Goal: Use online tool/utility: Utilize a website feature to perform a specific function

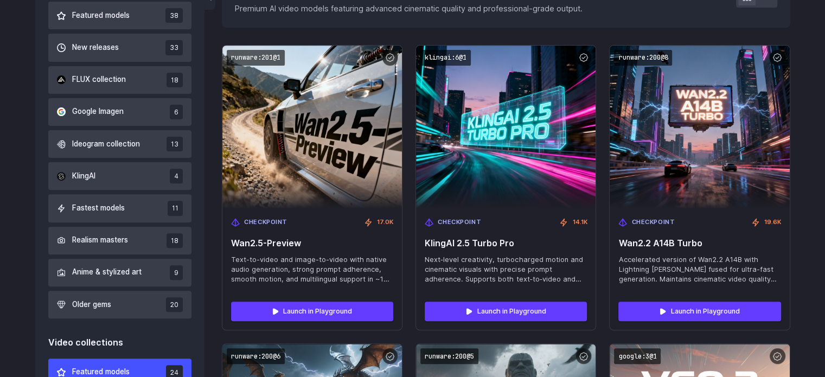
scroll to position [354, 0]
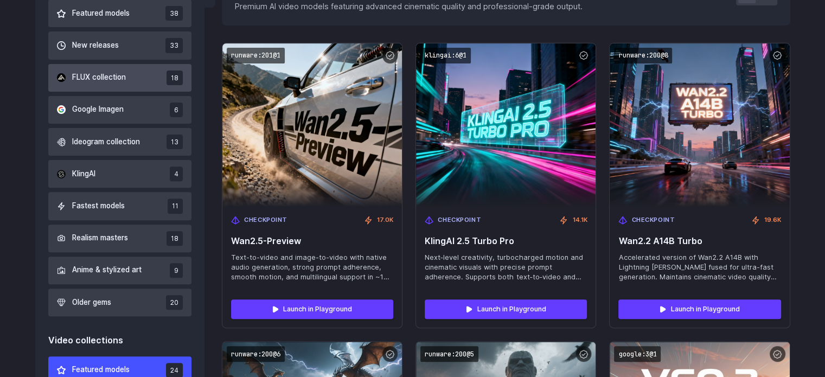
click at [113, 75] on span "FLUX collection" at bounding box center [99, 78] width 54 height 12
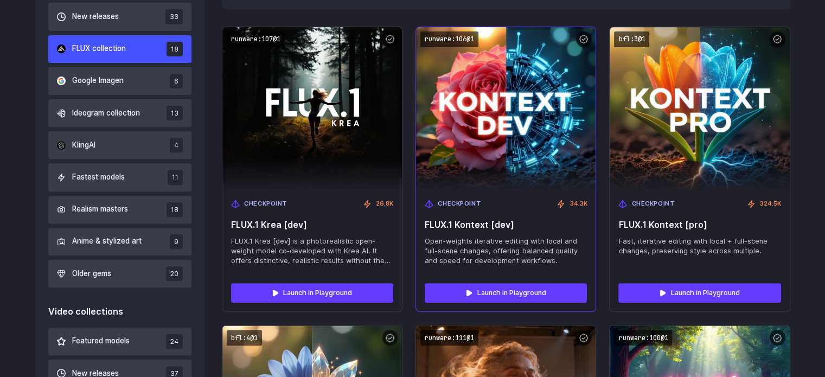
scroll to position [376, 0]
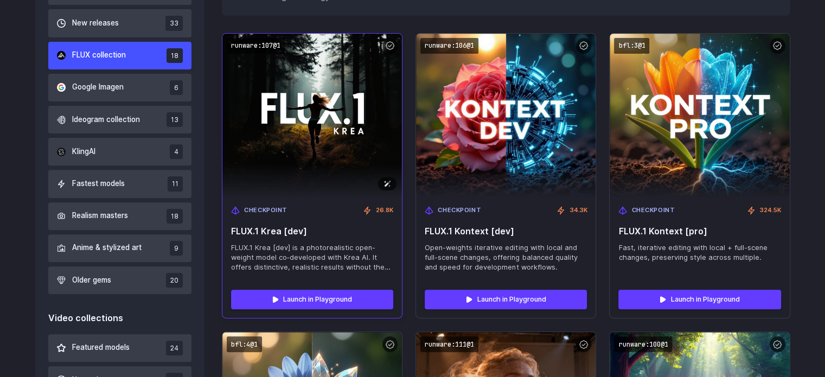
click at [330, 143] on img at bounding box center [312, 115] width 197 height 180
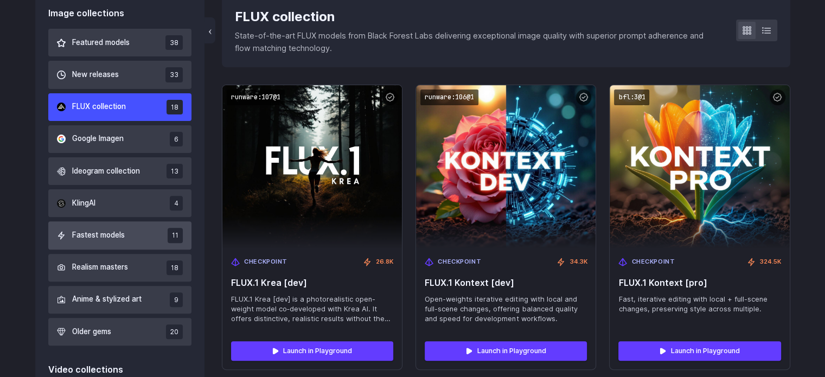
scroll to position [323, 0]
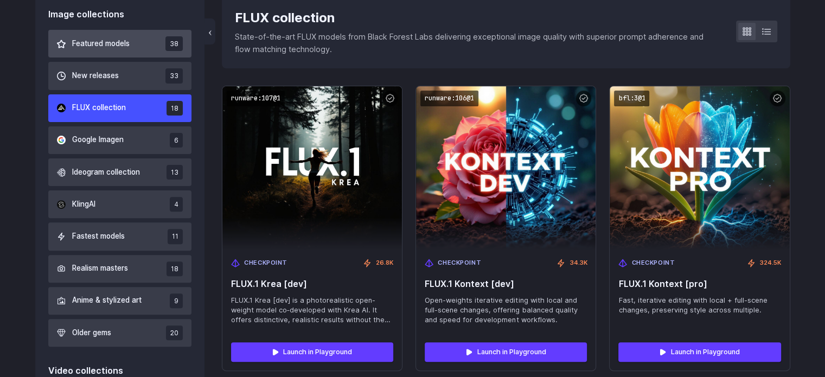
click at [138, 45] on button "Featured models 38" at bounding box center [120, 44] width 144 height 28
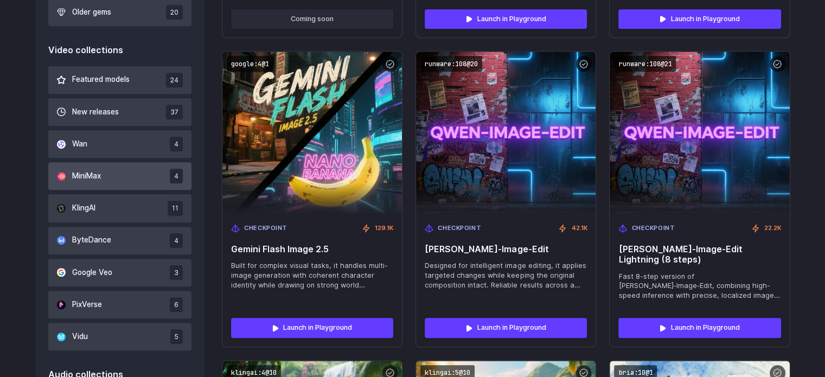
scroll to position [645, 0]
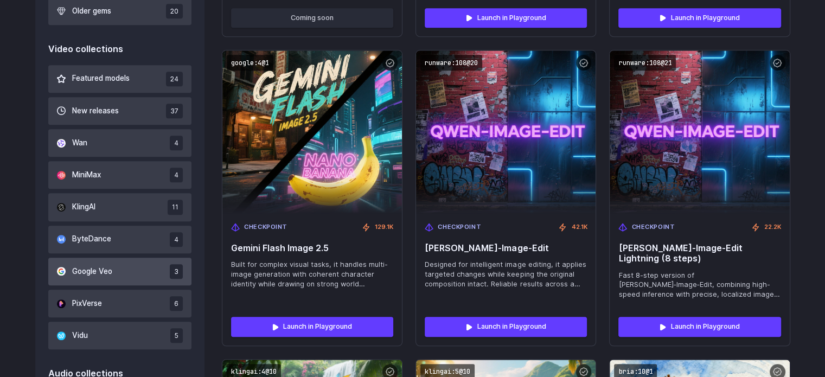
click at [112, 264] on button "Google Veo 3" at bounding box center [120, 272] width 144 height 28
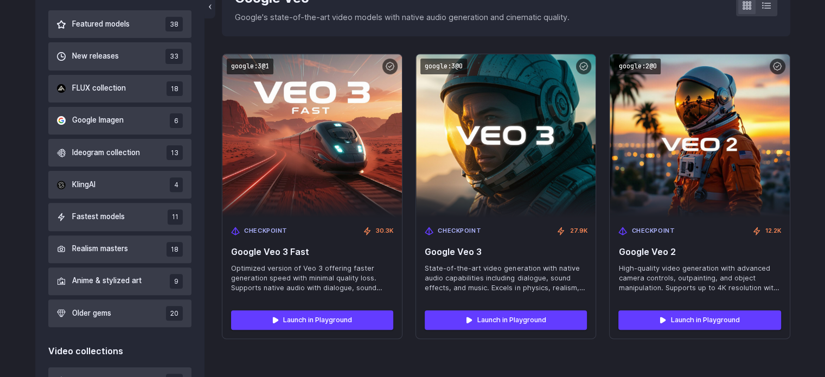
scroll to position [336, 0]
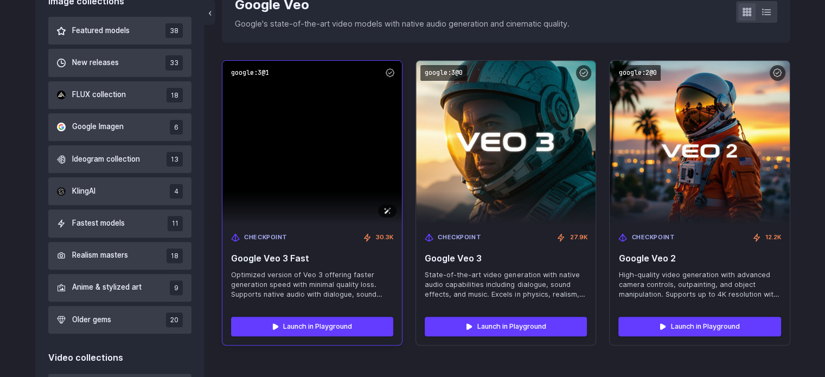
click at [344, 147] on img at bounding box center [312, 142] width 180 height 163
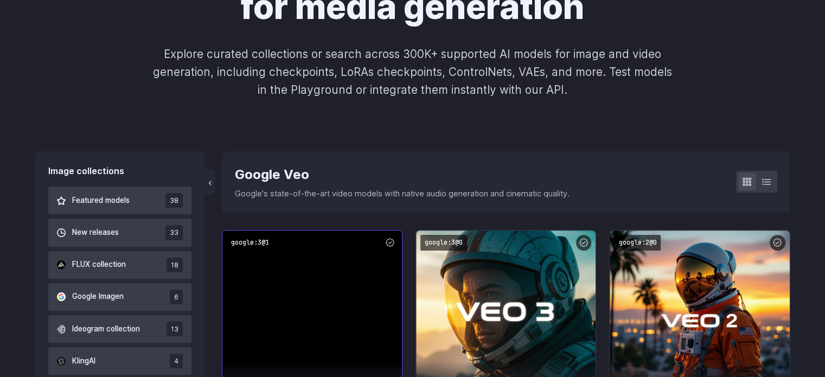
scroll to position [0, 0]
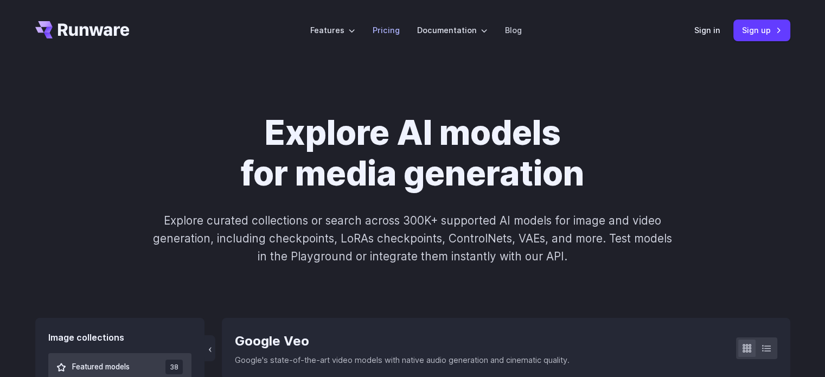
click at [384, 30] on link "Pricing" at bounding box center [386, 30] width 27 height 12
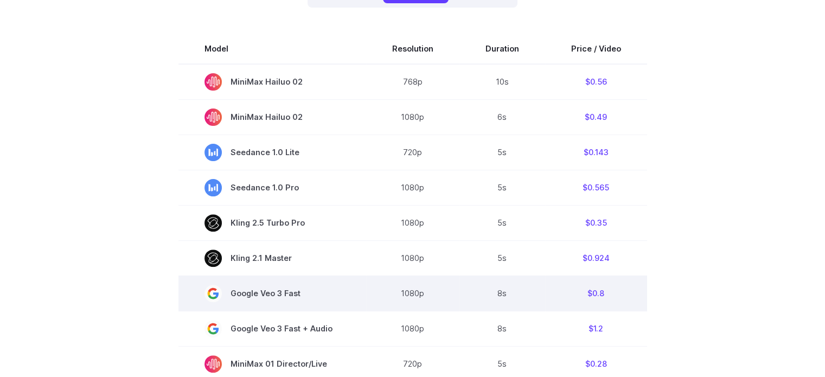
scroll to position [328, 0]
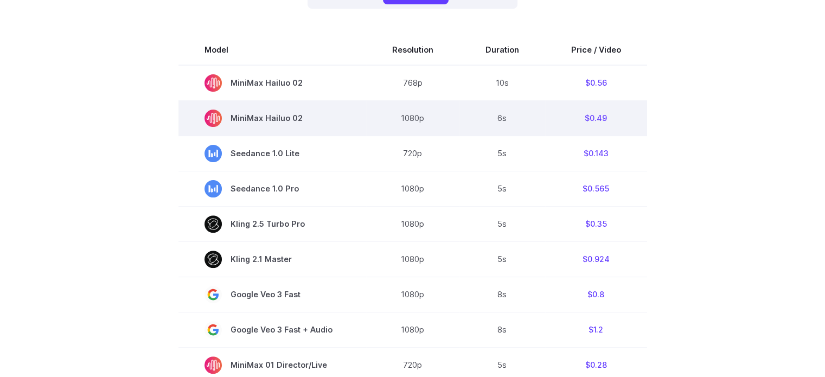
click at [480, 124] on td "6s" at bounding box center [503, 117] width 86 height 35
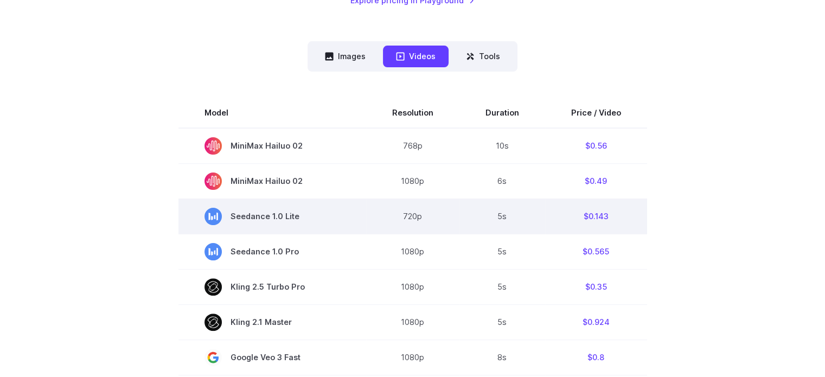
scroll to position [237, 0]
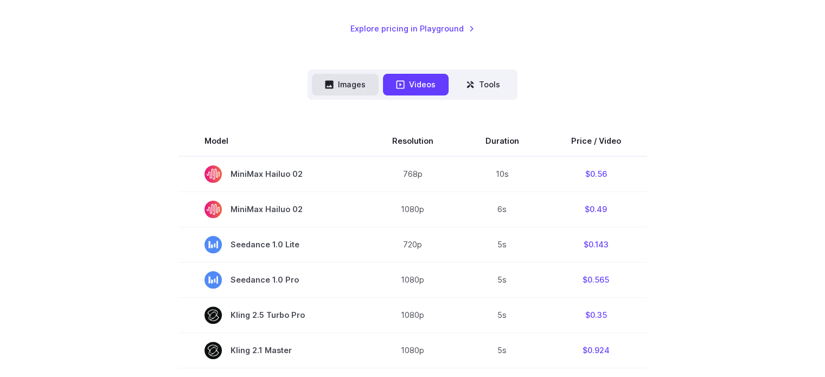
click at [342, 90] on button "Images" at bounding box center [345, 84] width 67 height 21
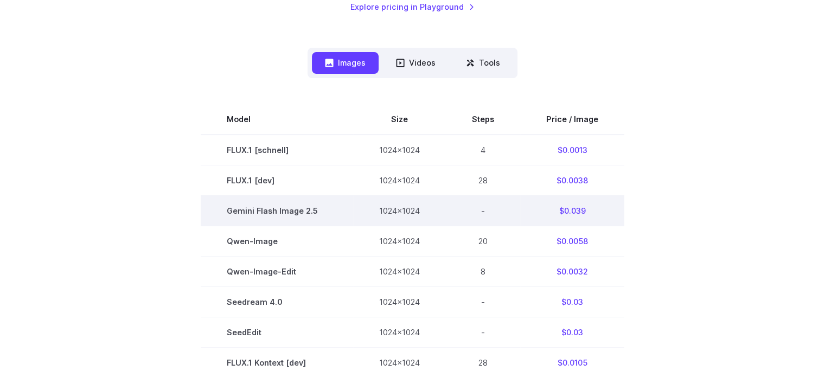
scroll to position [262, 0]
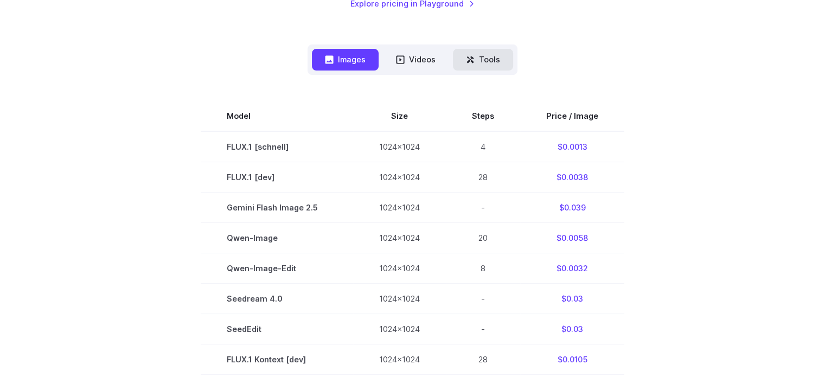
click at [475, 54] on button "Tools" at bounding box center [483, 59] width 60 height 21
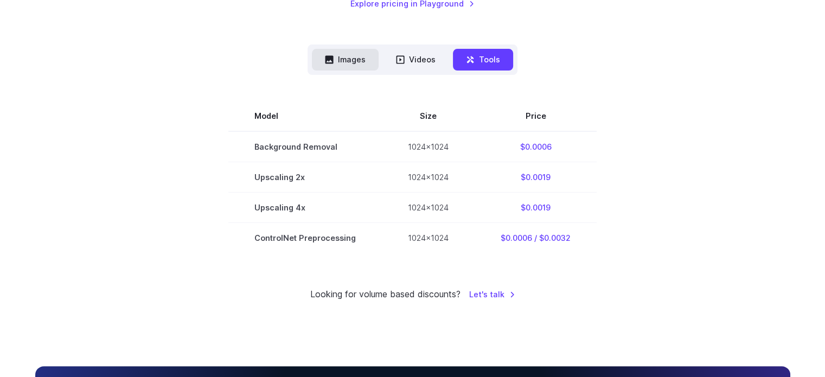
click at [336, 55] on button "Images" at bounding box center [345, 59] width 67 height 21
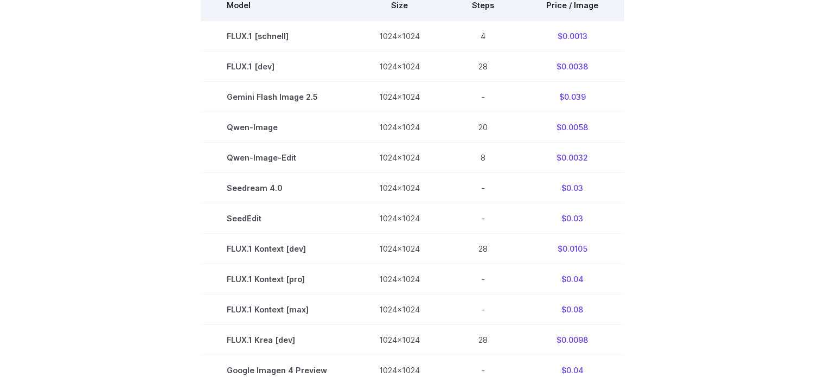
scroll to position [292, 0]
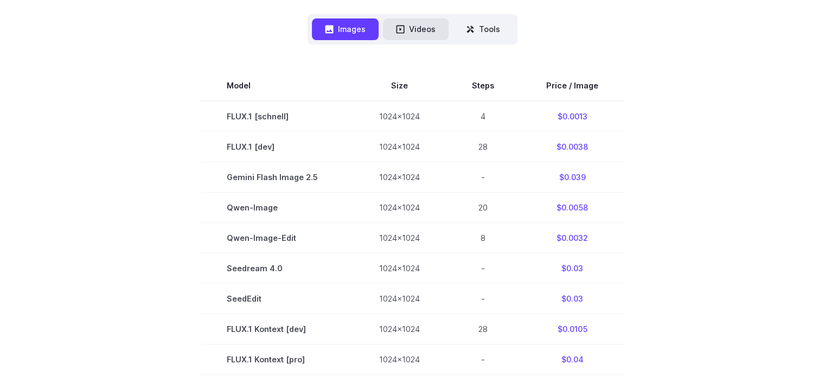
click at [404, 28] on icon at bounding box center [401, 29] width 8 height 8
click at [413, 28] on button "Videos" at bounding box center [416, 28] width 66 height 21
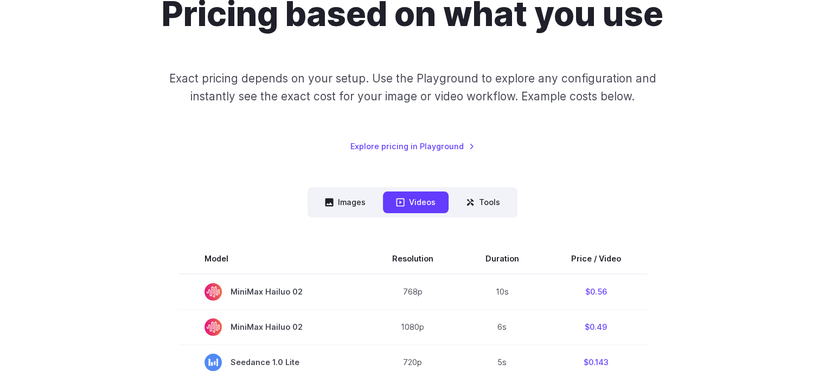
scroll to position [0, 0]
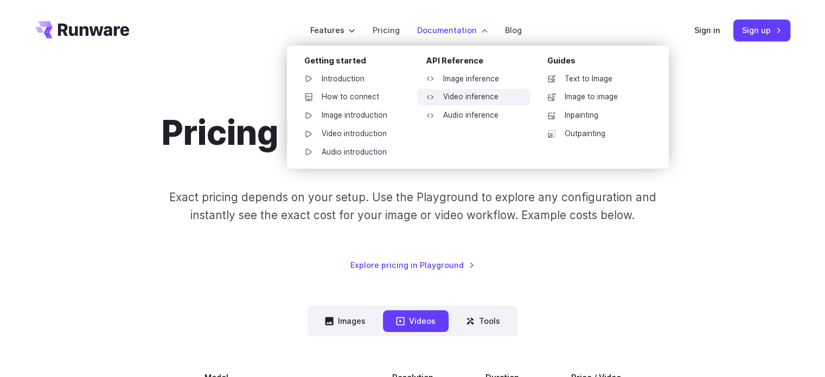
click at [462, 95] on link "Video inference" at bounding box center [473, 97] width 113 height 16
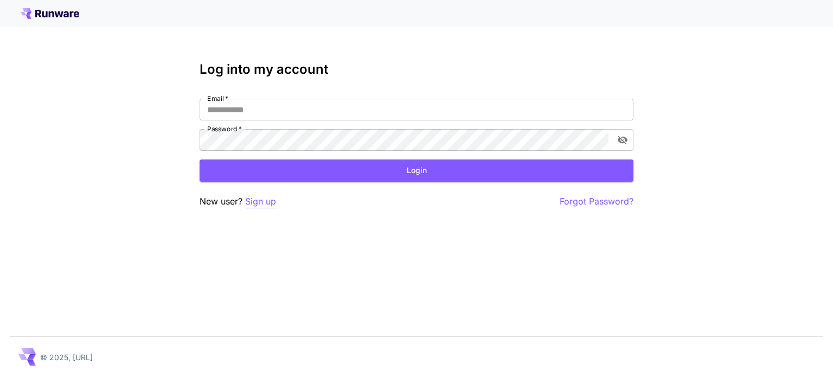
click at [257, 203] on p "Sign up" at bounding box center [260, 202] width 31 height 14
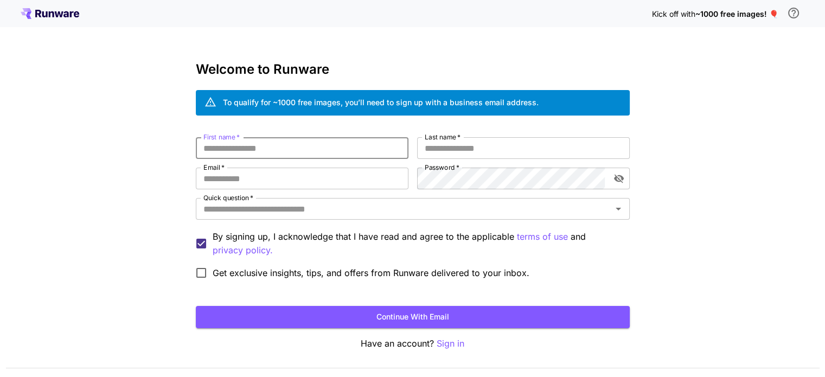
click at [279, 146] on input "First name   *" at bounding box center [302, 148] width 213 height 22
type input "**********"
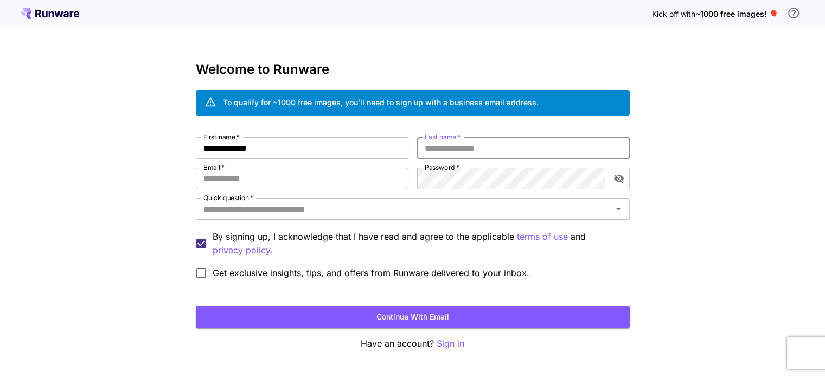
click at [512, 145] on input "Last name   *" at bounding box center [523, 148] width 213 height 22
type input "*"
click at [356, 175] on input "Email   *" at bounding box center [302, 179] width 213 height 22
type input "**********"
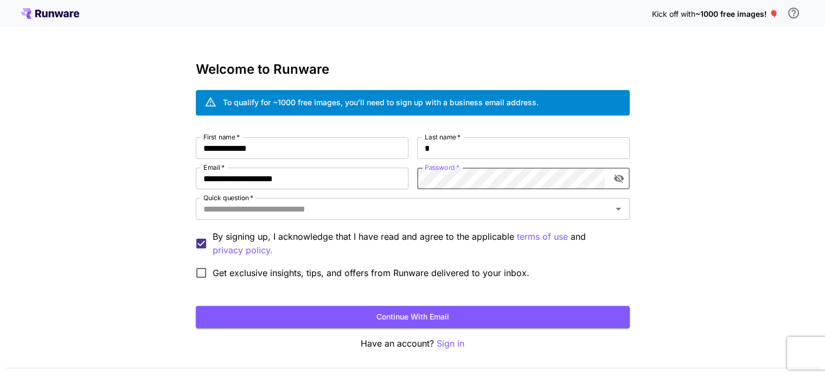
click at [617, 175] on icon "toggle password visibility" at bounding box center [619, 179] width 10 height 9
click at [617, 175] on icon "toggle password visibility" at bounding box center [619, 178] width 10 height 7
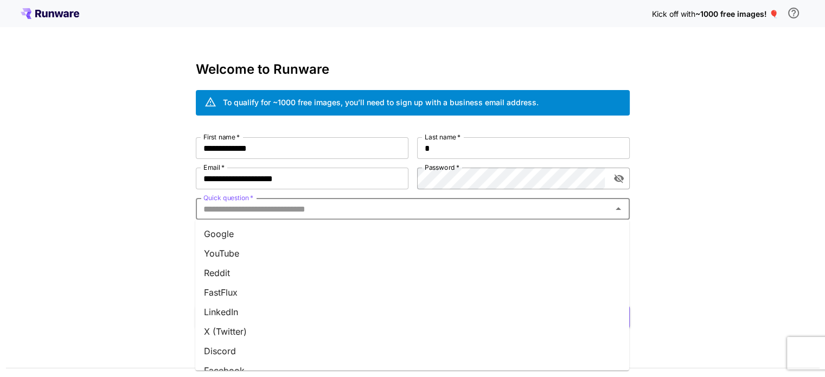
click at [594, 207] on input "Quick question   *" at bounding box center [404, 208] width 410 height 15
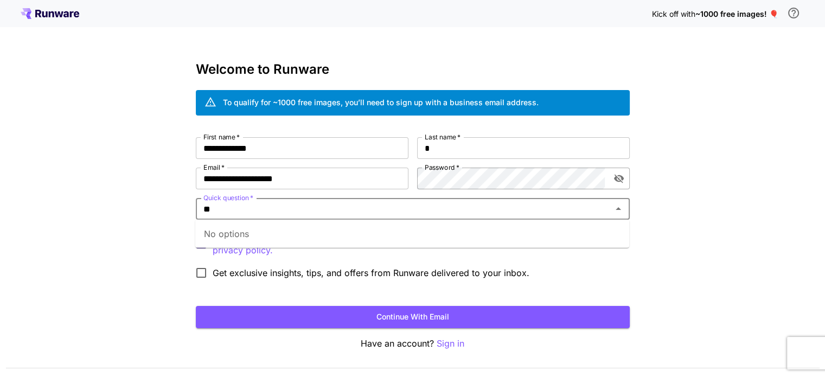
type input "*"
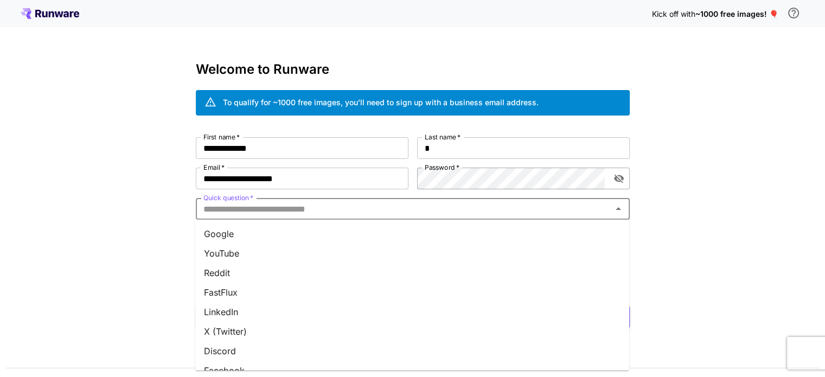
click at [479, 233] on li "Google" at bounding box center [412, 234] width 434 height 20
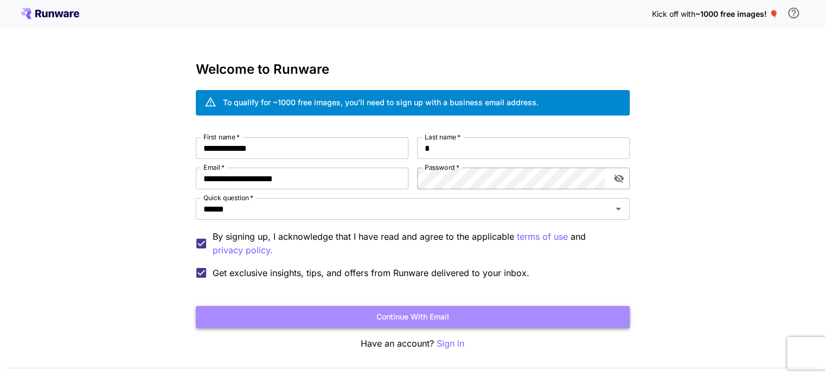
click at [418, 314] on button "Continue with email" at bounding box center [413, 317] width 434 height 22
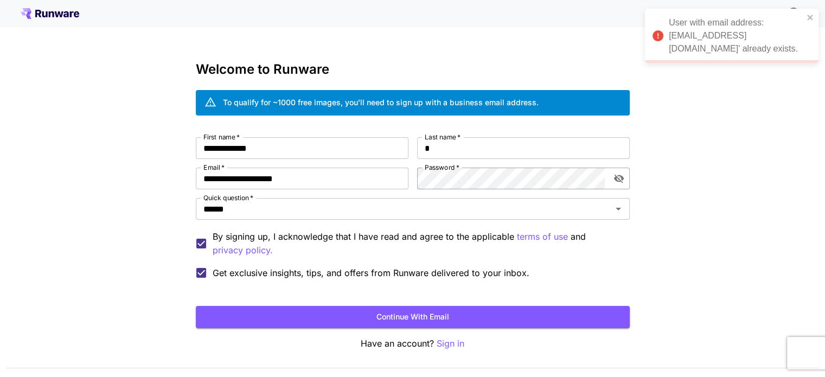
click at [431, 343] on p "Have an account? Sign in" at bounding box center [413, 344] width 434 height 14
click at [442, 343] on p "Sign in" at bounding box center [451, 344] width 28 height 14
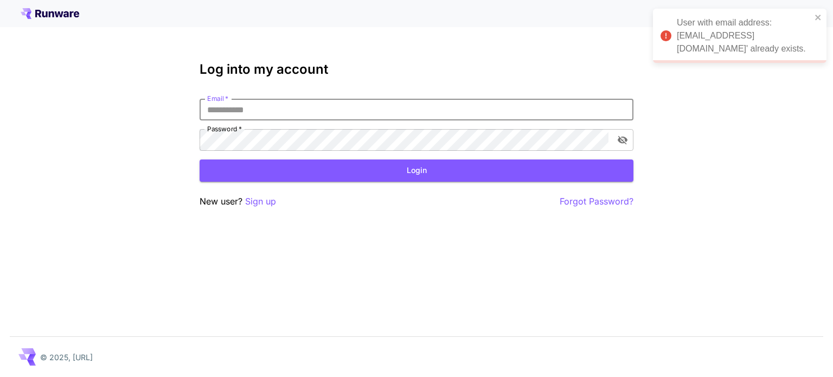
click at [267, 113] on input "Email   *" at bounding box center [417, 110] width 434 height 22
type input "**********"
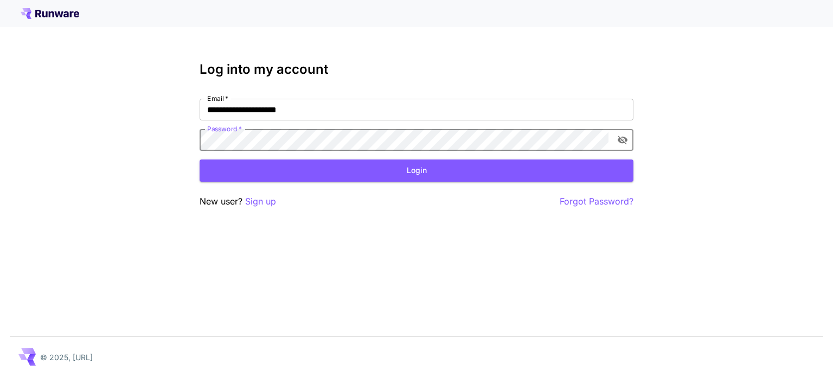
click button "Login" at bounding box center [417, 171] width 434 height 22
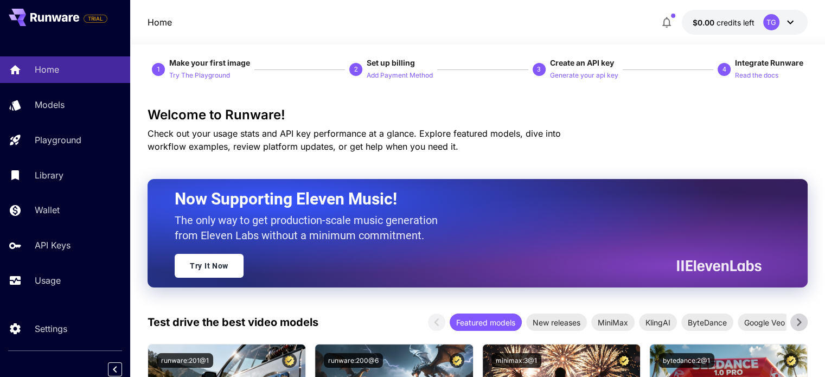
scroll to position [7, 0]
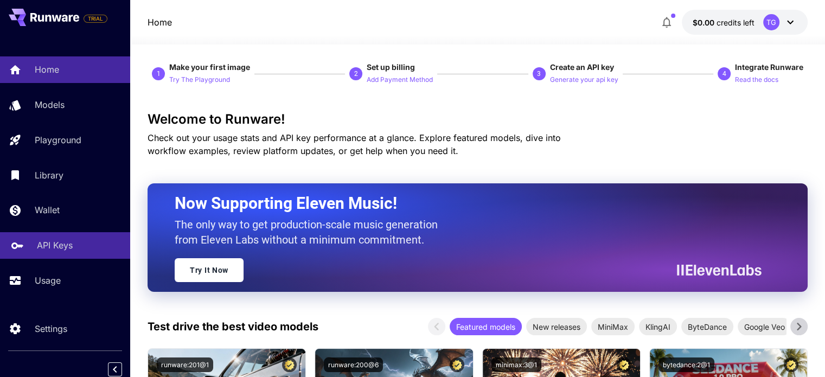
click at [45, 242] on p "API Keys" at bounding box center [55, 245] width 36 height 13
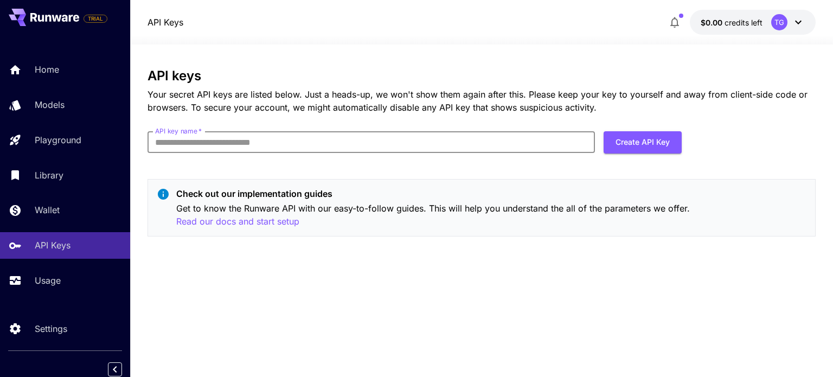
click at [444, 137] on input "API key name   *" at bounding box center [372, 142] width 448 height 22
type input "******"
click at [631, 141] on button "Create API Key" at bounding box center [643, 142] width 78 height 22
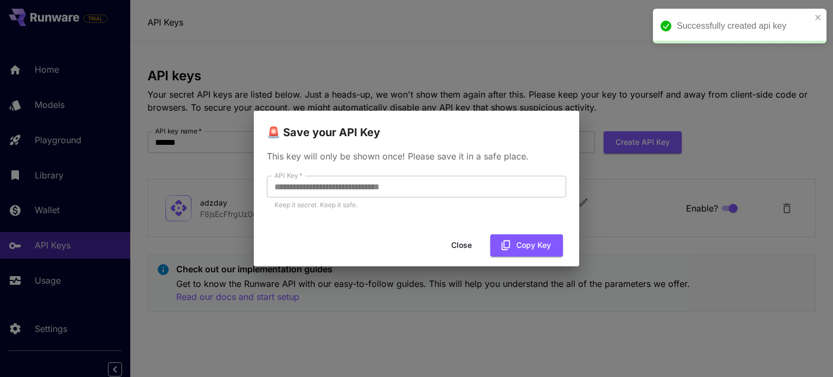
click at [469, 240] on button "Close" at bounding box center [461, 245] width 49 height 22
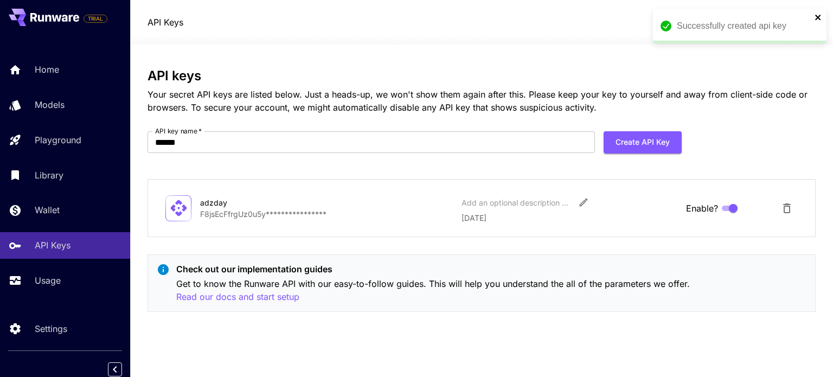
click at [817, 14] on icon "close" at bounding box center [819, 17] width 8 height 9
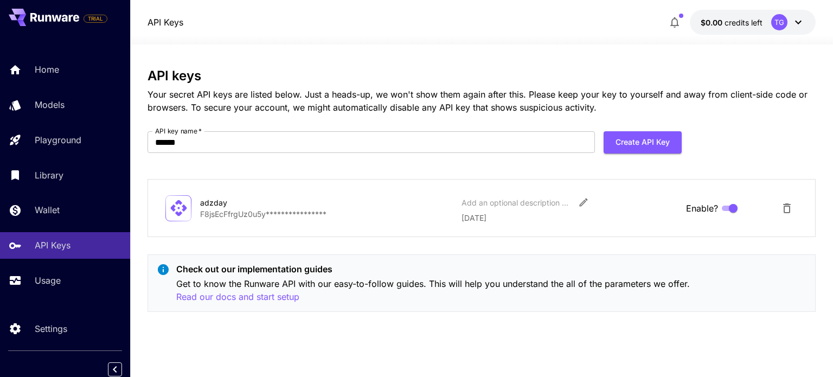
click at [793, 17] on icon at bounding box center [798, 22] width 13 height 13
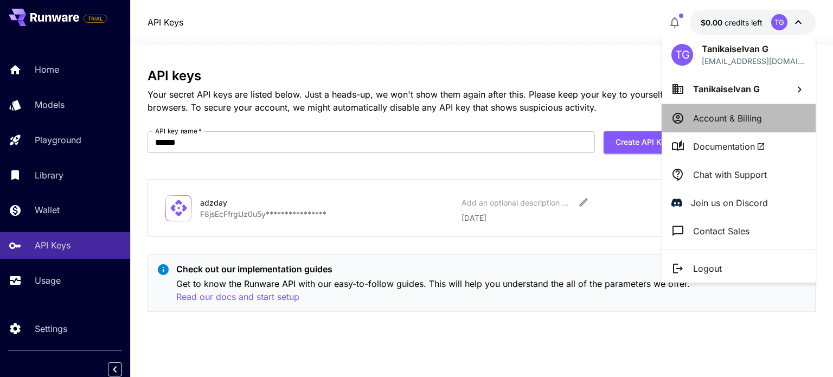
click at [729, 115] on p "Account & Billing" at bounding box center [727, 118] width 69 height 13
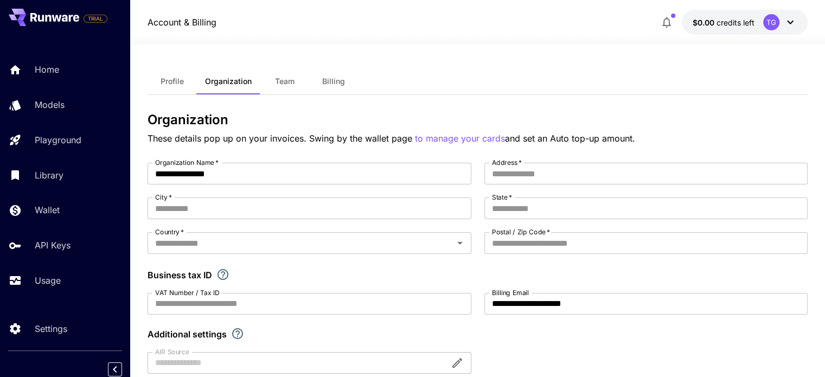
click at [345, 88] on button "Billing" at bounding box center [333, 81] width 49 height 26
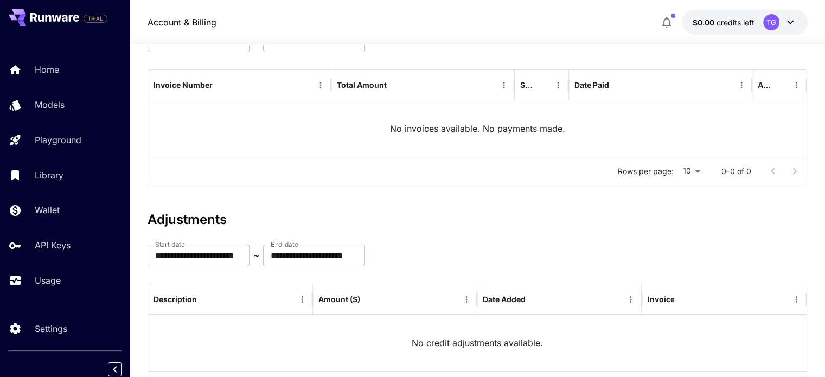
scroll to position [119, 0]
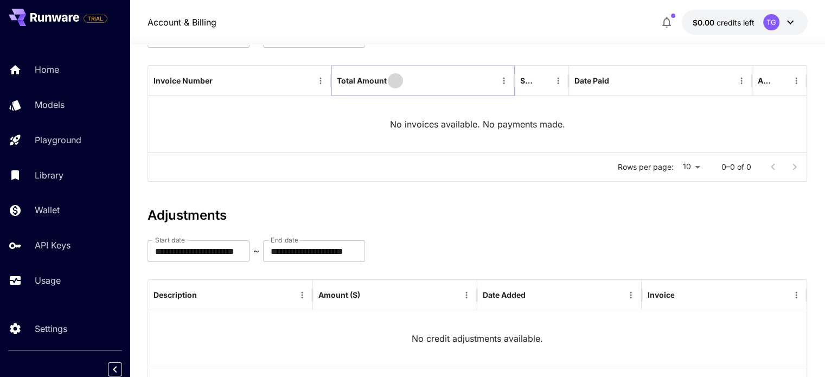
click at [397, 81] on icon "Sort" at bounding box center [396, 81] width 10 height 10
click at [462, 81] on div "Total Amount" at bounding box center [417, 81] width 160 height 30
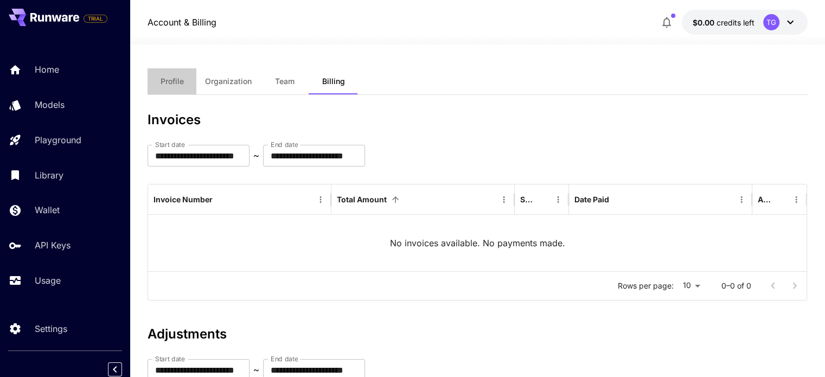
click at [174, 81] on span "Profile" at bounding box center [172, 81] width 23 height 10
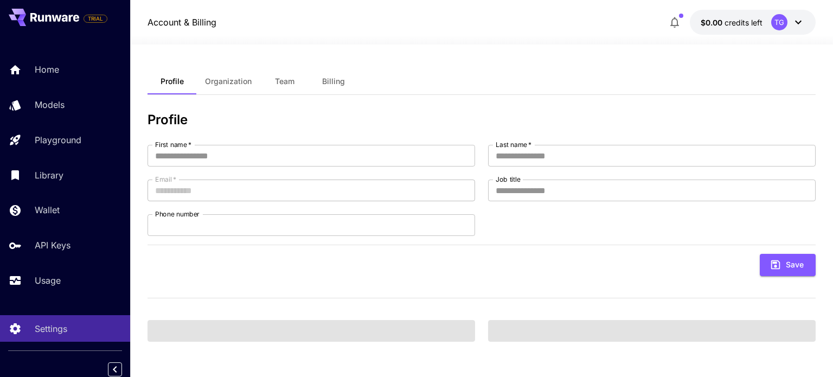
type input "**********"
type input "*"
type input "**********"
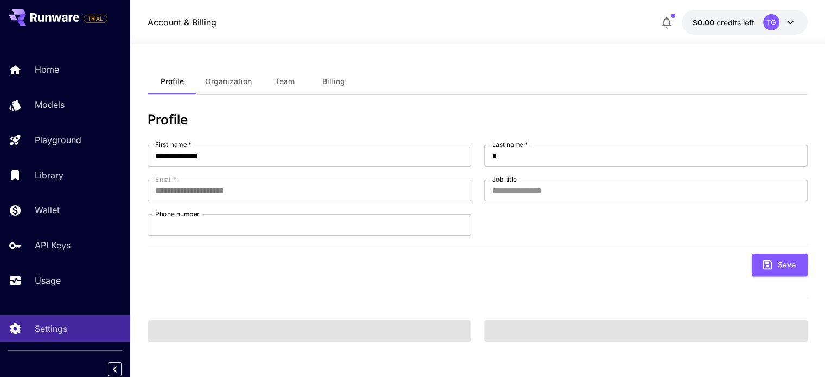
click at [215, 81] on span "Organization" at bounding box center [228, 81] width 47 height 10
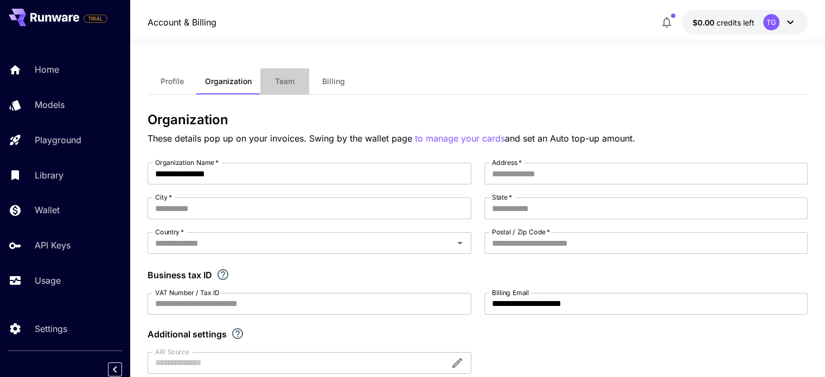
click at [272, 81] on button "Team" at bounding box center [284, 81] width 49 height 26
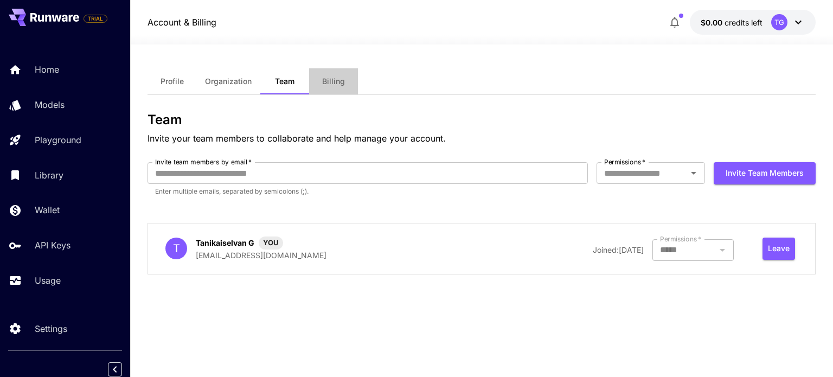
click at [332, 81] on span "Billing" at bounding box center [333, 81] width 23 height 10
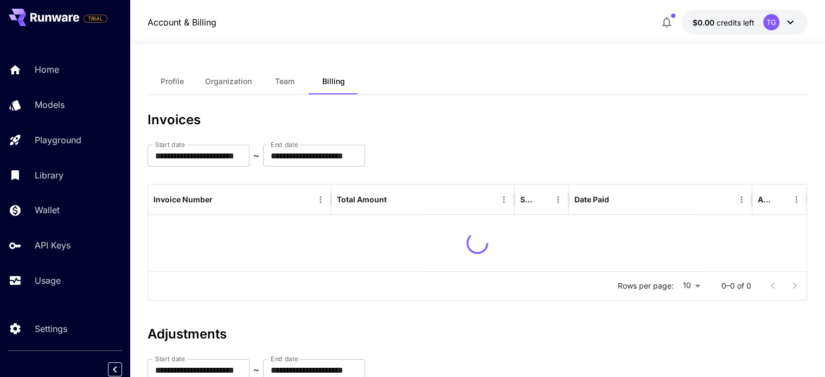
scroll to position [169, 0]
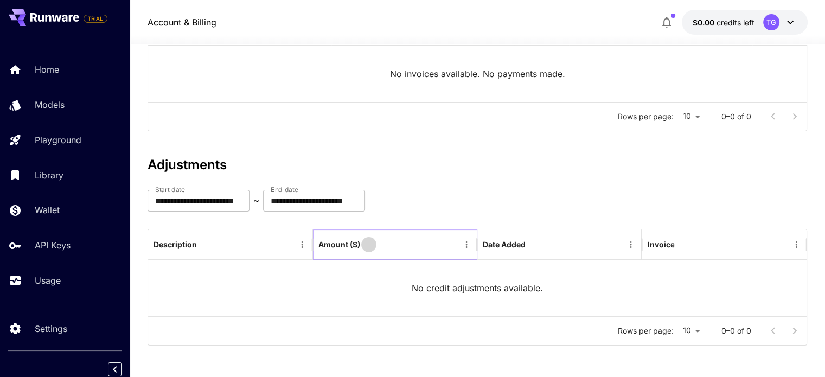
click at [375, 243] on button "Sort" at bounding box center [368, 244] width 15 height 15
click at [468, 244] on icon "Menu" at bounding box center [467, 245] width 10 height 10
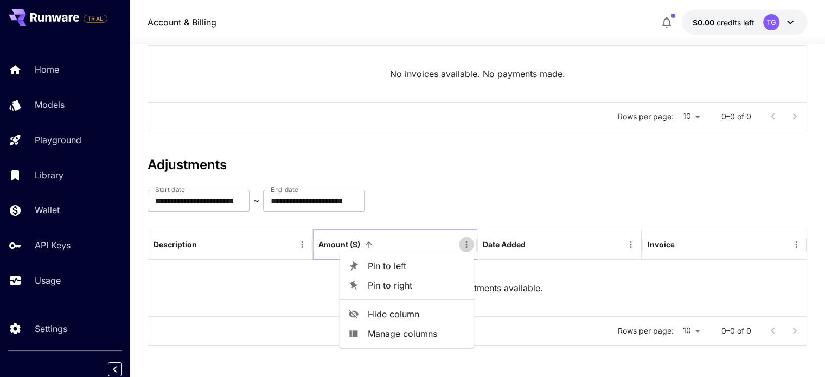
click at [468, 244] on icon "Menu" at bounding box center [467, 245] width 10 height 10
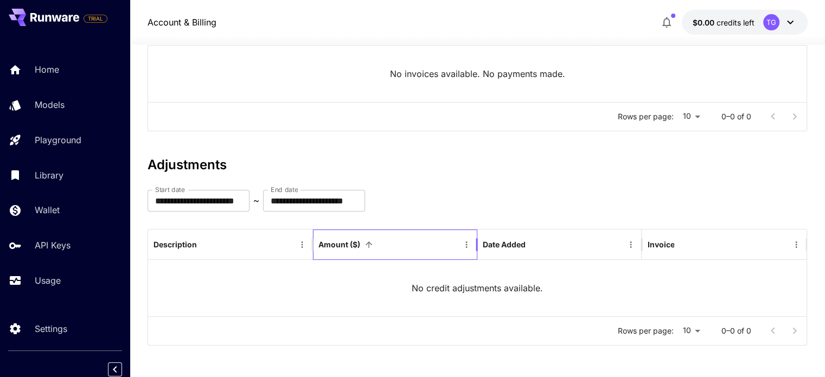
scroll to position [0, 0]
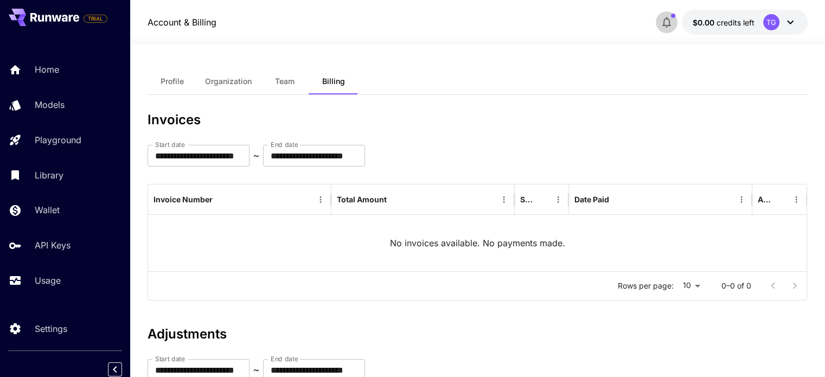
click at [670, 27] on icon "button" at bounding box center [666, 22] width 13 height 13
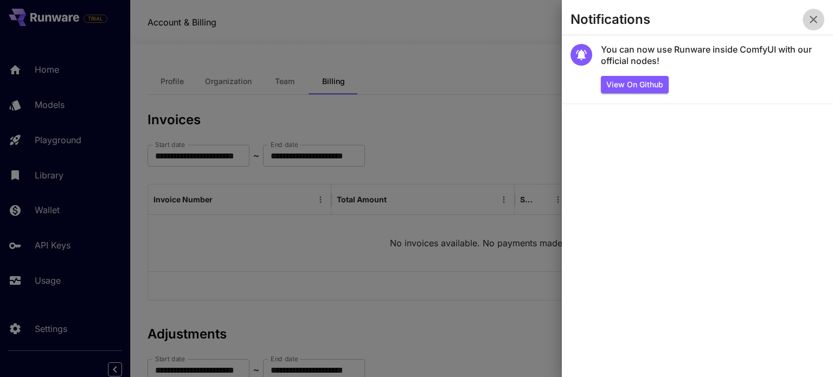
click at [809, 23] on icon "button" at bounding box center [813, 19] width 13 height 13
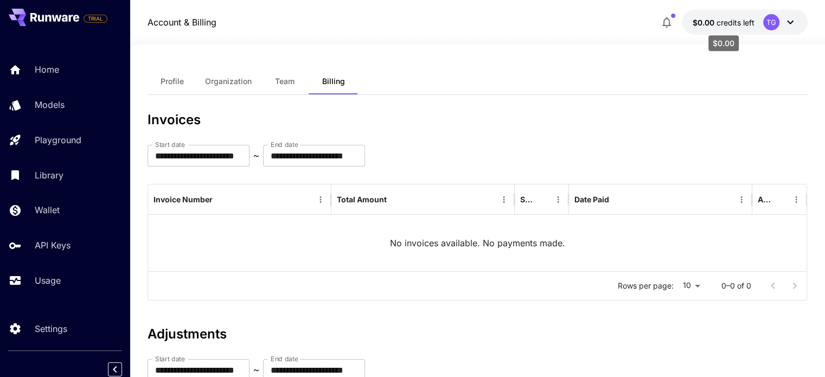
click at [702, 22] on span "$0.00" at bounding box center [705, 22] width 24 height 9
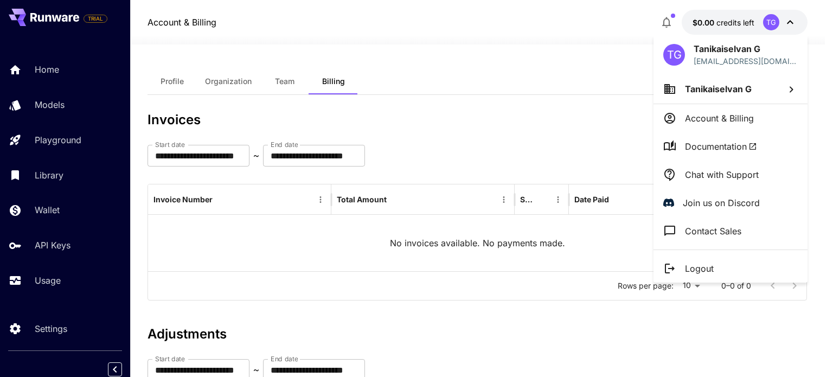
click at [335, 143] on div at bounding box center [416, 188] width 833 height 377
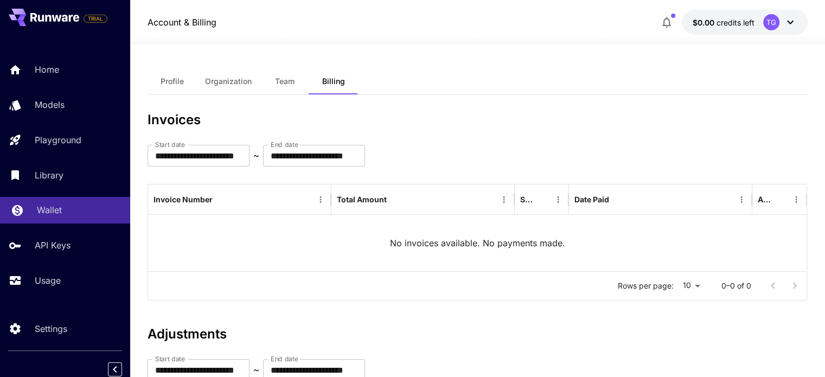
click at [47, 215] on p "Wallet" at bounding box center [49, 209] width 25 height 13
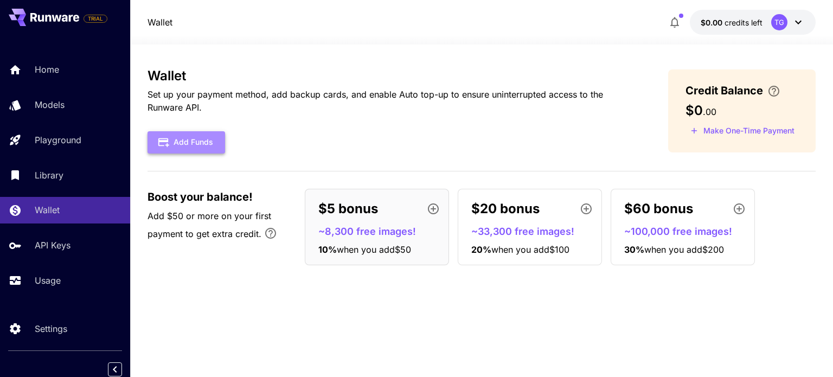
click at [189, 138] on button "Add Funds" at bounding box center [187, 142] width 78 height 22
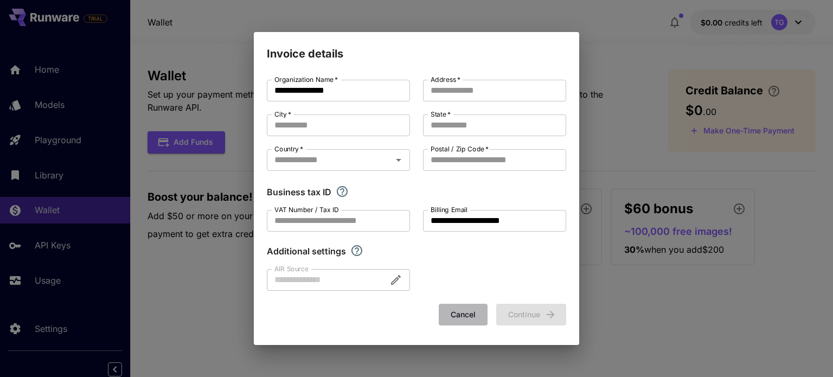
click at [458, 306] on button "Cancel" at bounding box center [463, 315] width 49 height 22
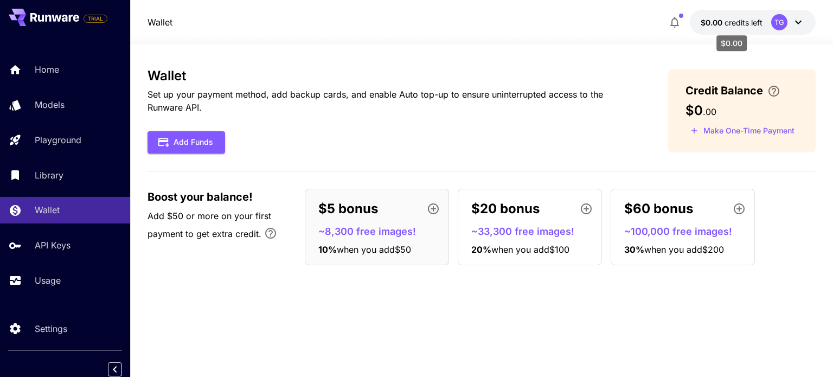
click at [742, 22] on span "credits left" at bounding box center [744, 22] width 38 height 9
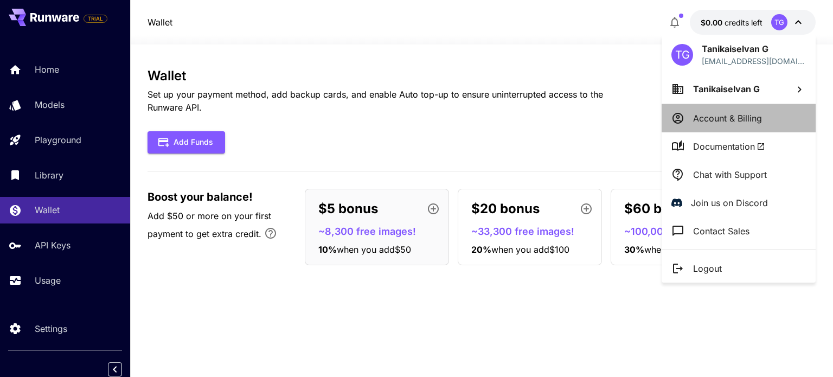
click at [724, 125] on li "Account & Billing" at bounding box center [739, 118] width 154 height 28
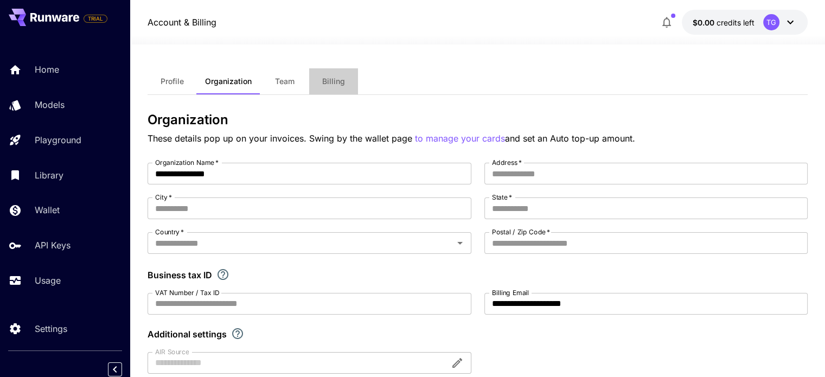
click at [323, 68] on button "Billing" at bounding box center [333, 81] width 49 height 26
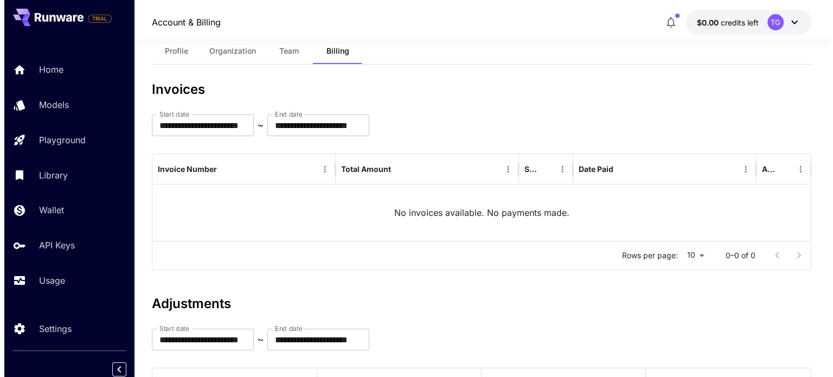
scroll to position [30, 0]
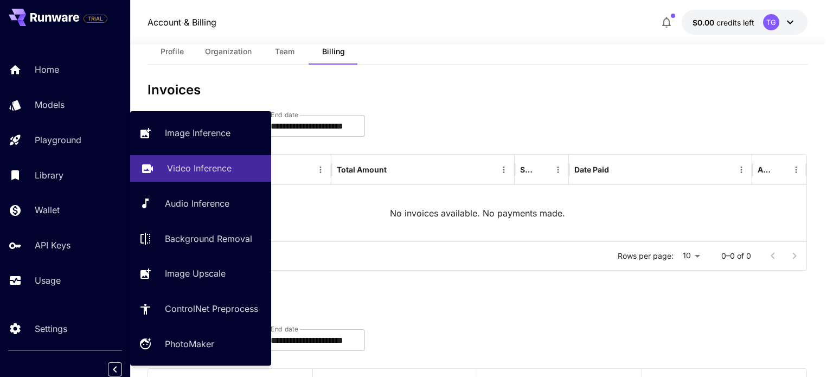
click at [205, 169] on p "Video Inference" at bounding box center [199, 168] width 65 height 13
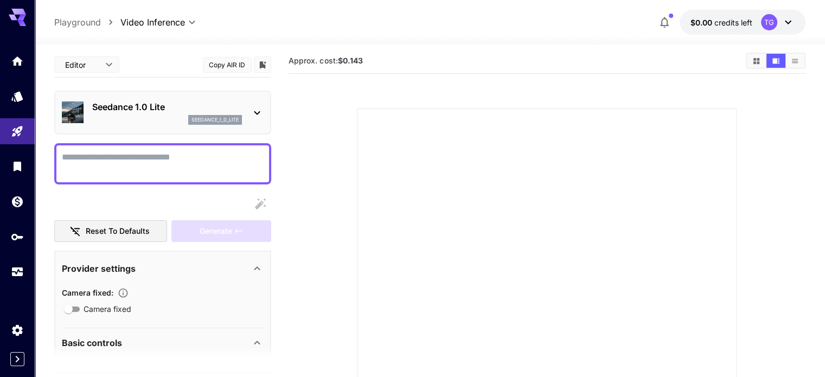
scroll to position [1, 0]
click at [23, 99] on icon "Models" at bounding box center [18, 92] width 13 height 13
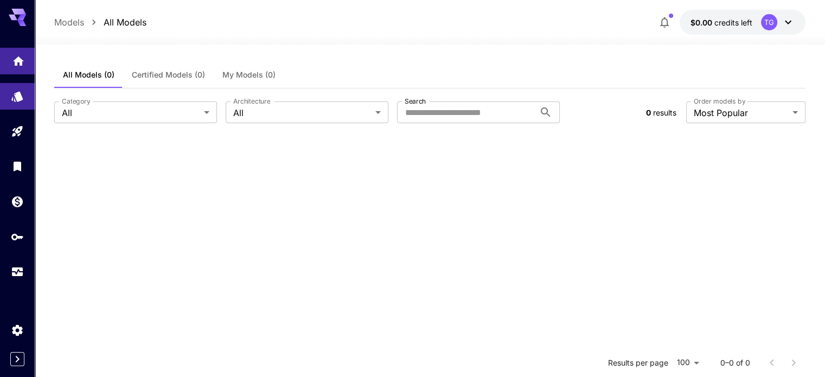
click at [9, 73] on link at bounding box center [17, 61] width 35 height 27
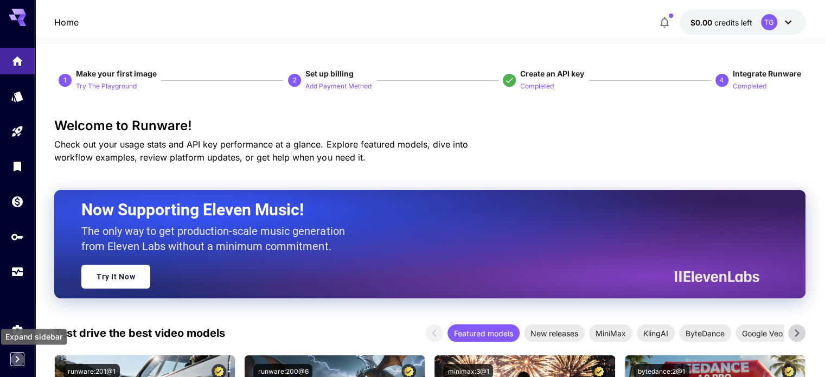
click at [15, 353] on icon "Expand sidebar" at bounding box center [17, 359] width 13 height 13
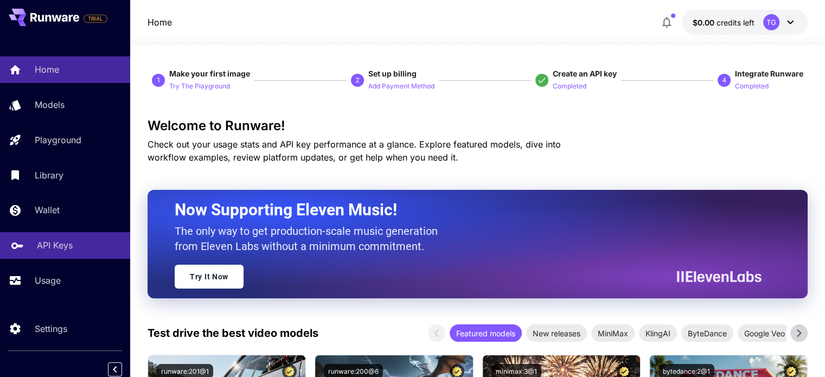
click at [50, 240] on link "API Keys" at bounding box center [65, 245] width 130 height 27
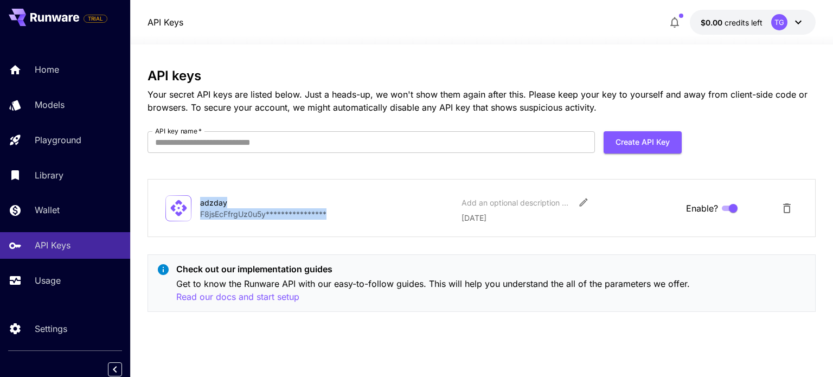
drag, startPoint x: 327, startPoint y: 211, endPoint x: 184, endPoint y: 211, distance: 142.7
click at [184, 211] on div "**********" at bounding box center [481, 208] width 632 height 31
click at [324, 210] on p "**********" at bounding box center [326, 213] width 253 height 11
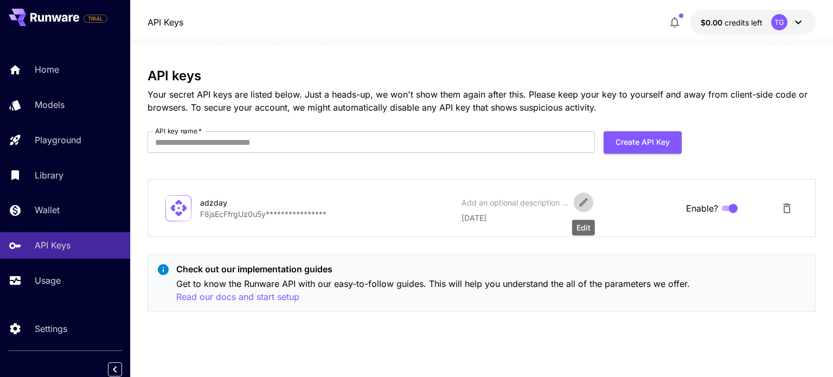
click at [581, 201] on icon "Edit" at bounding box center [583, 202] width 11 height 11
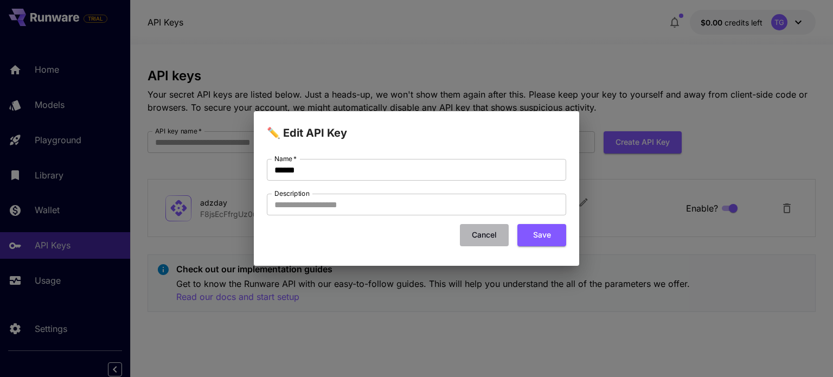
click at [495, 234] on button "Cancel" at bounding box center [484, 235] width 49 height 22
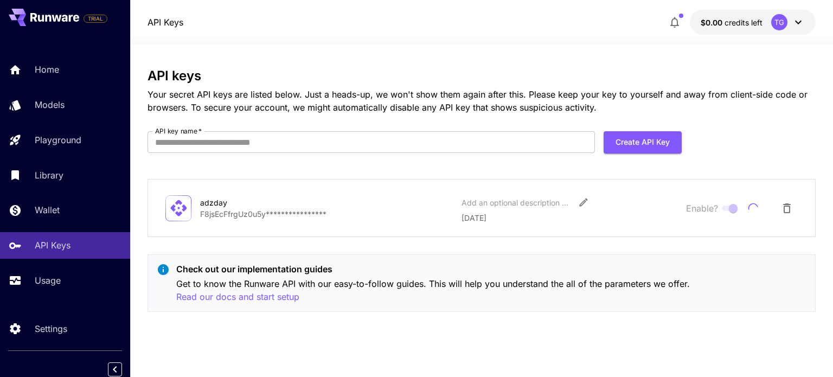
click at [733, 210] on span at bounding box center [729, 208] width 14 height 5
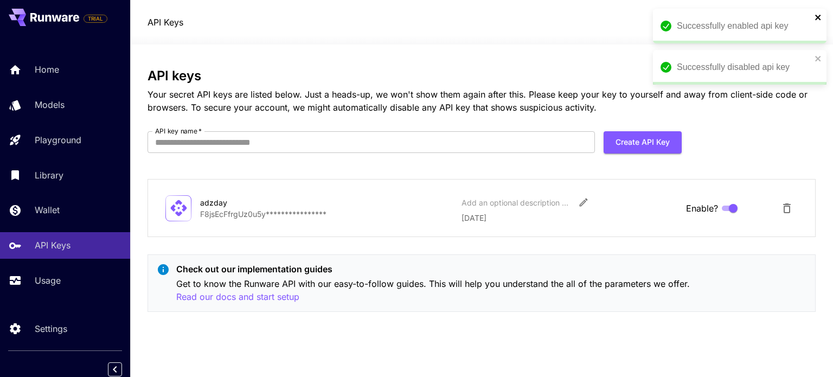
click at [818, 15] on icon "close" at bounding box center [819, 17] width 8 height 9
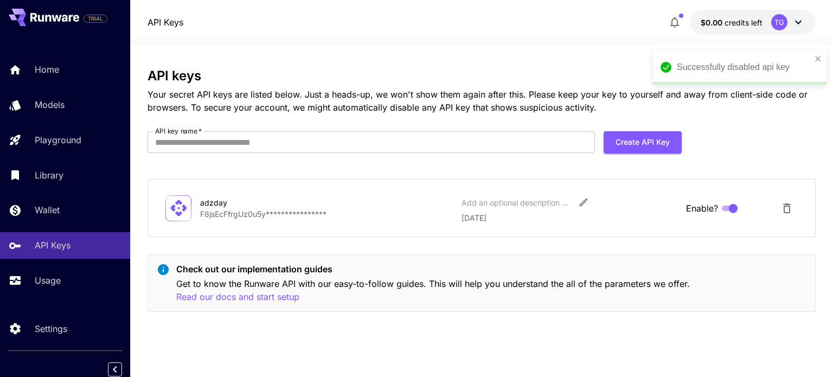
click at [818, 50] on div "Successfully disabled api key" at bounding box center [740, 67] width 174 height 35
click at [222, 212] on p "**********" at bounding box center [326, 213] width 253 height 11
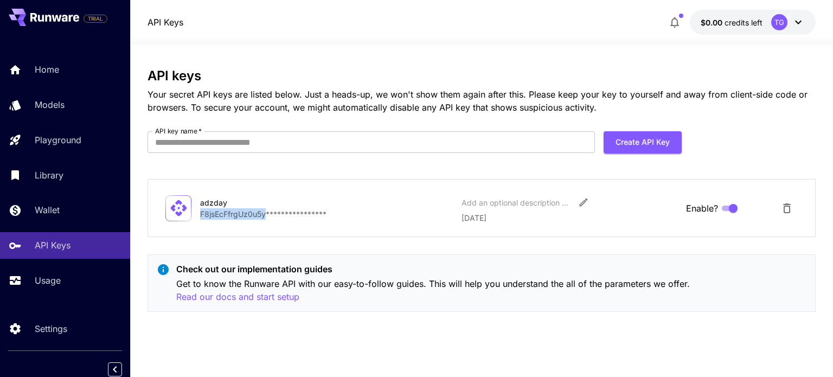
click at [222, 212] on p "**********" at bounding box center [326, 213] width 253 height 11
click at [321, 187] on div "**********" at bounding box center [482, 208] width 668 height 58
click at [176, 207] on icon at bounding box center [178, 208] width 19 height 19
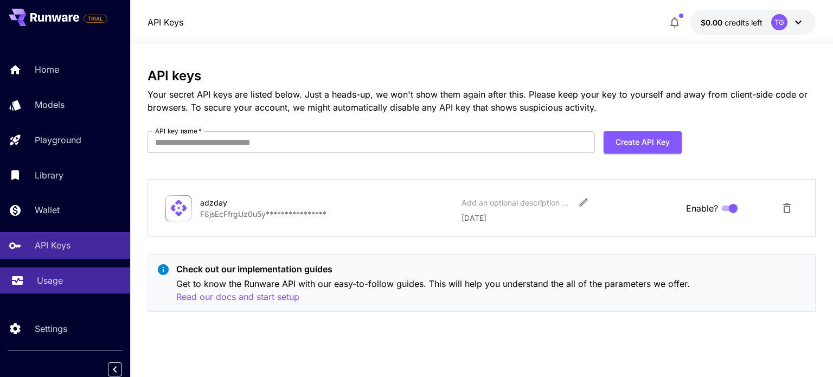
click at [56, 289] on link "Usage" at bounding box center [65, 280] width 130 height 27
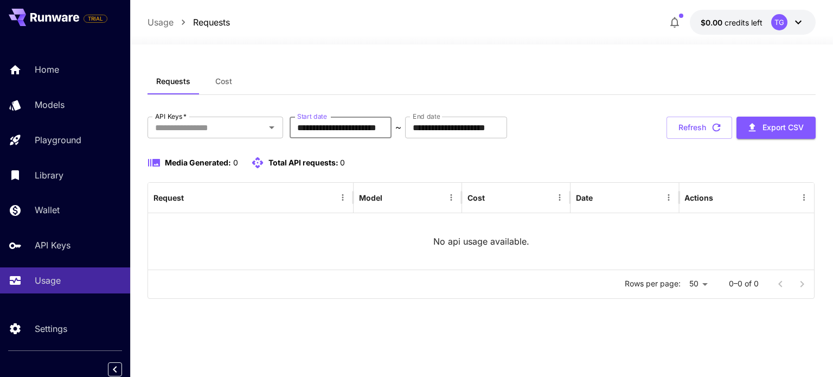
click at [365, 136] on input "**********" at bounding box center [341, 128] width 102 height 22
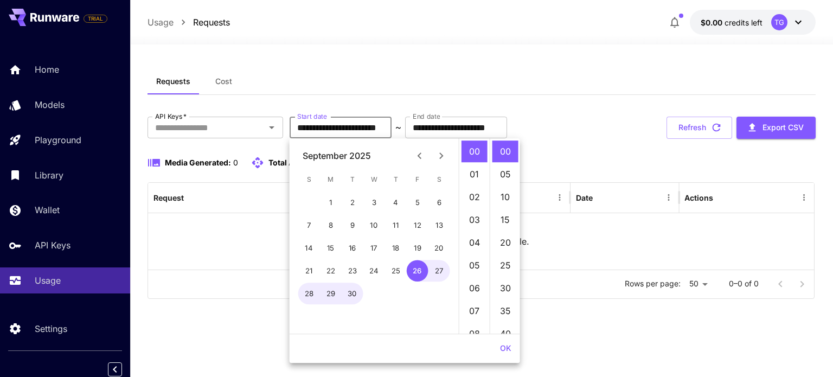
click at [634, 135] on div "**********" at bounding box center [482, 128] width 668 height 22
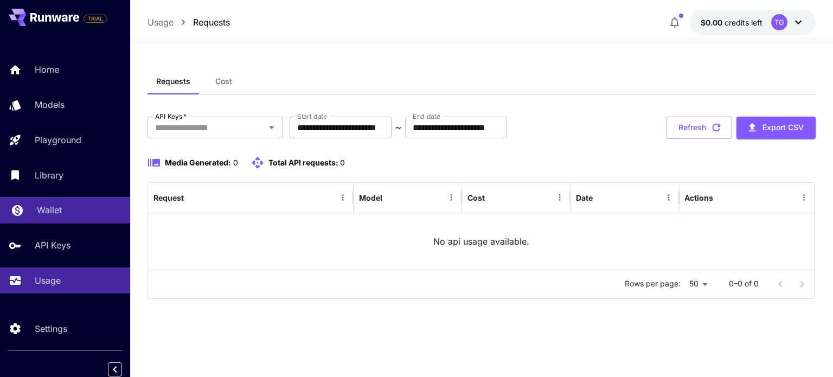
click at [63, 212] on div "Wallet" at bounding box center [79, 209] width 85 height 13
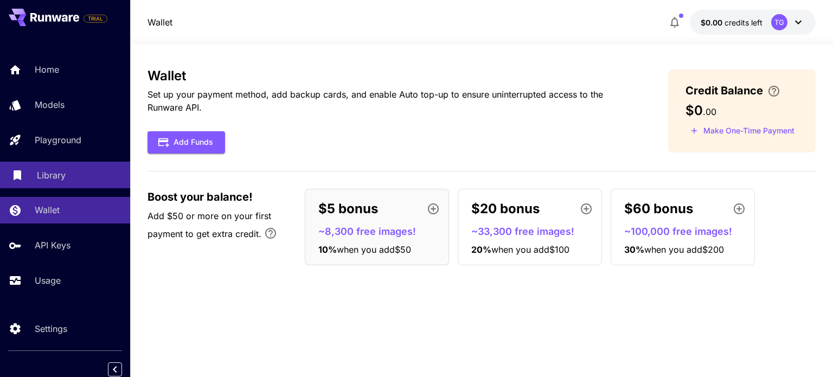
click at [32, 180] on link "Library" at bounding box center [65, 175] width 130 height 27
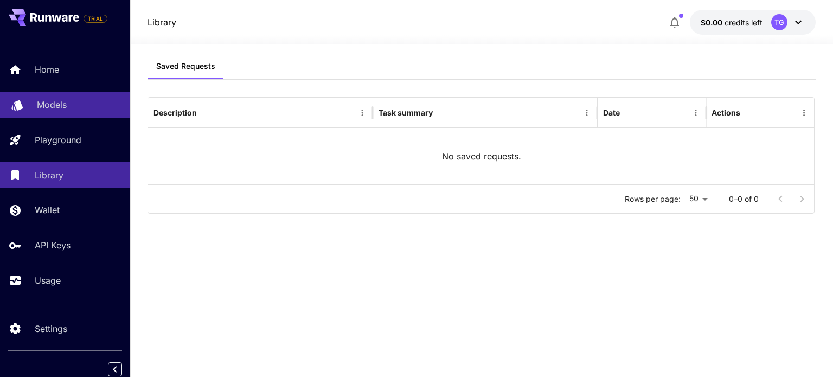
click at [81, 107] on div "Models" at bounding box center [79, 104] width 85 height 13
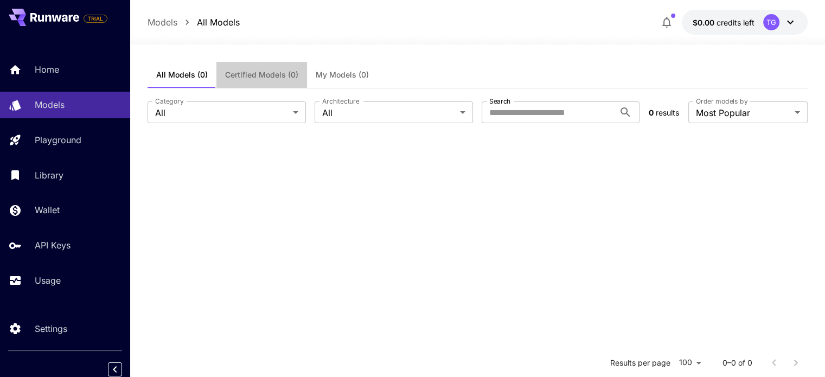
click at [263, 70] on span "Certified Models (0)" at bounding box center [261, 75] width 73 height 10
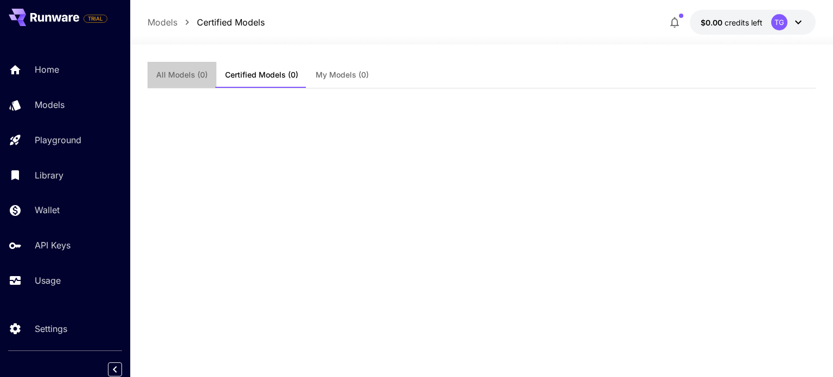
click at [202, 72] on span "All Models (0)" at bounding box center [182, 75] width 52 height 10
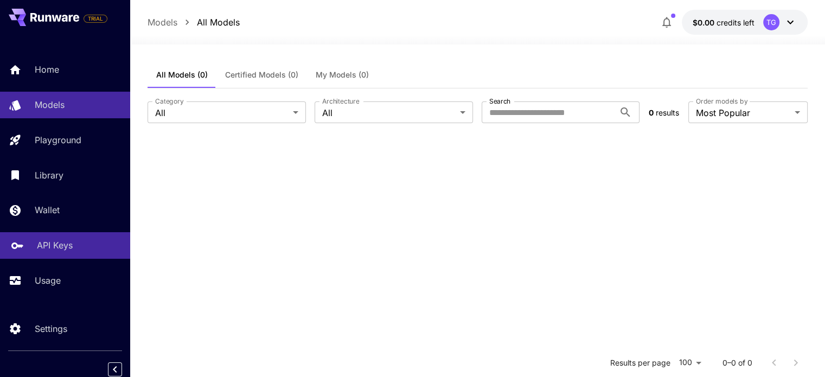
click at [65, 235] on link "API Keys" at bounding box center [65, 245] width 130 height 27
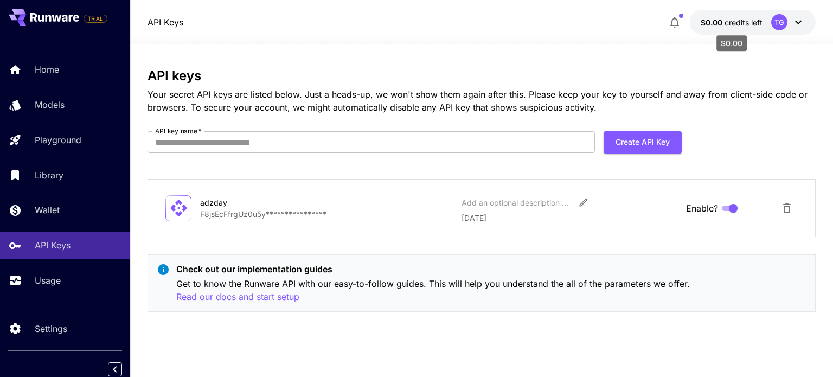
click at [718, 25] on span "$0.00" at bounding box center [713, 22] width 24 height 9
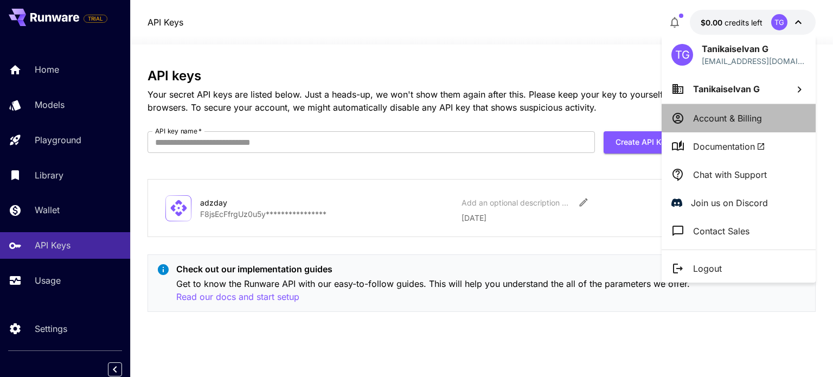
click at [752, 118] on p "Account & Billing" at bounding box center [727, 118] width 69 height 13
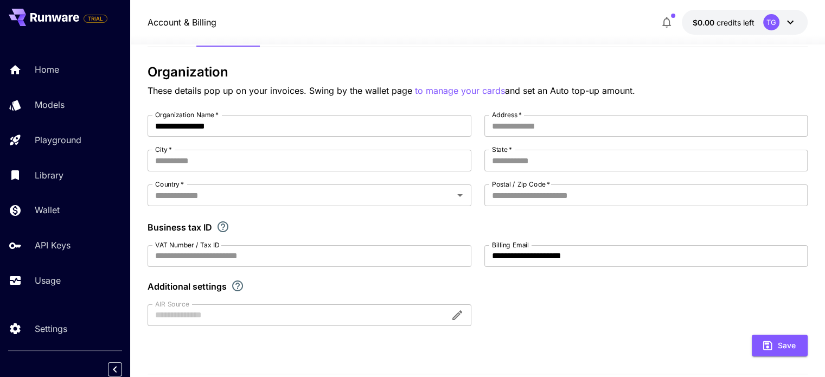
scroll to position [48, 0]
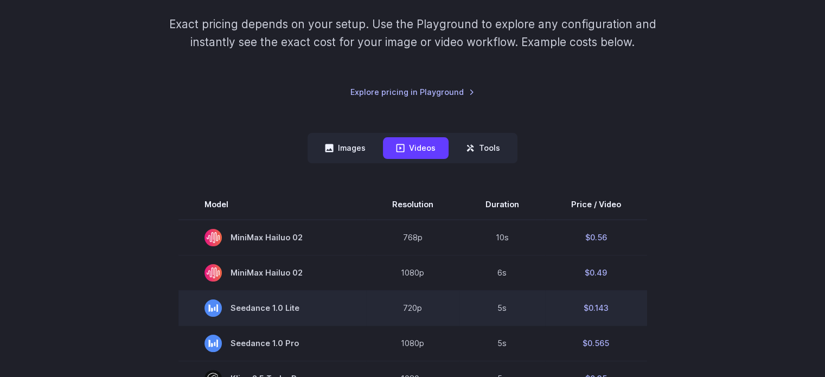
scroll to position [193, 0]
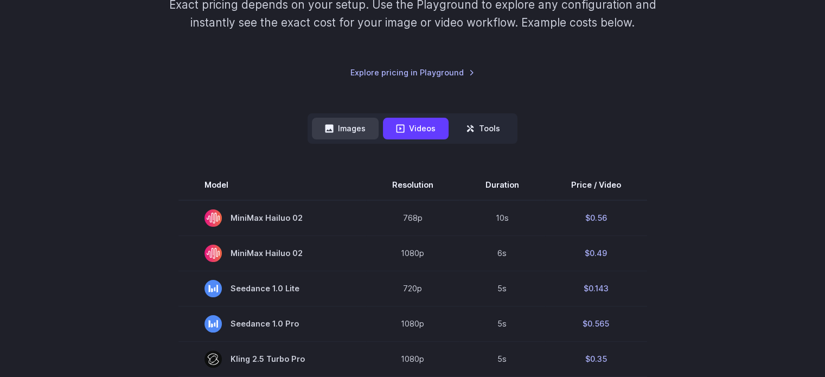
click at [344, 135] on button "Images" at bounding box center [345, 128] width 67 height 21
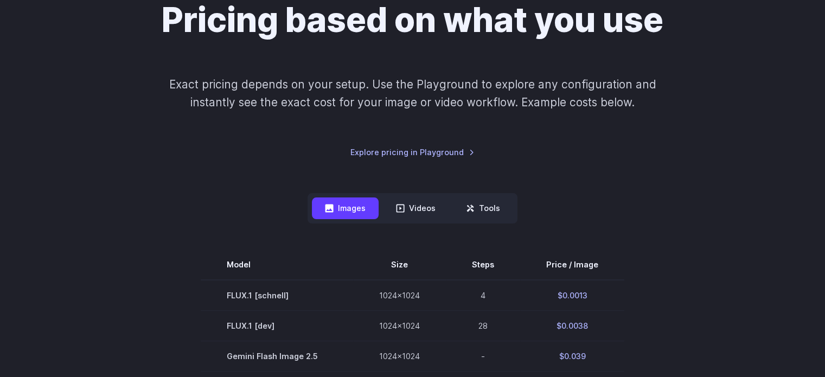
scroll to position [101, 0]
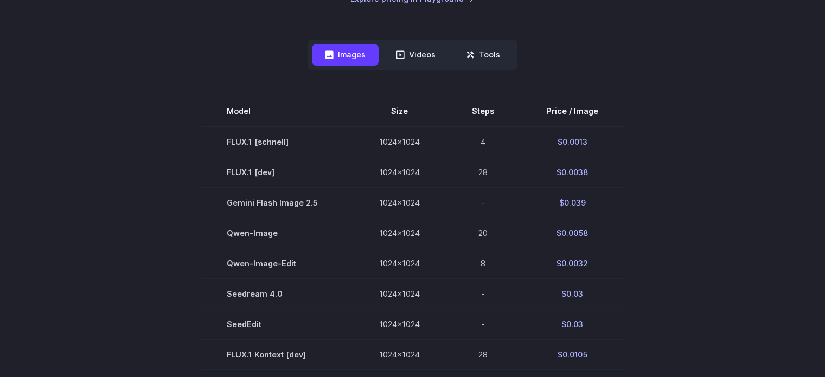
scroll to position [266, 0]
click at [408, 45] on button "Videos" at bounding box center [416, 54] width 66 height 21
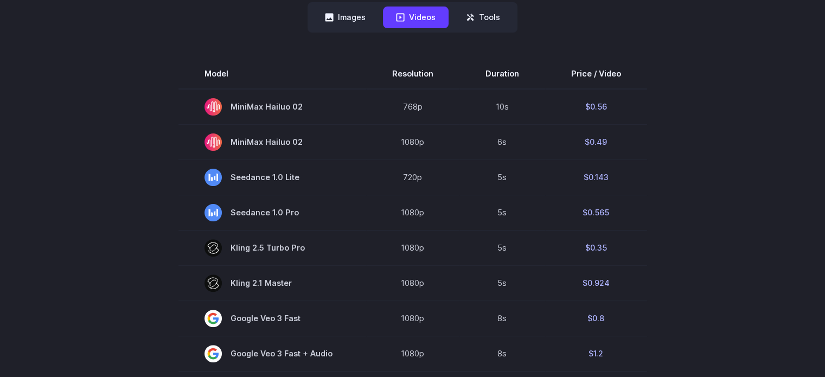
scroll to position [291, 0]
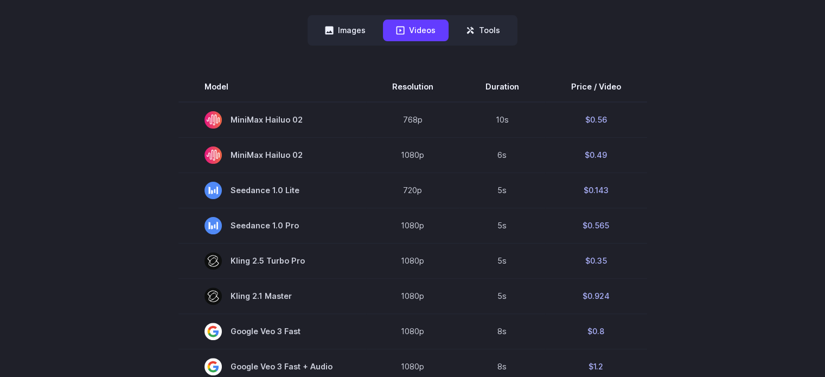
click at [332, 17] on nav "Images Videos Tools ****** ****** *****" at bounding box center [413, 30] width 210 height 30
click at [336, 29] on button "Images" at bounding box center [345, 30] width 67 height 21
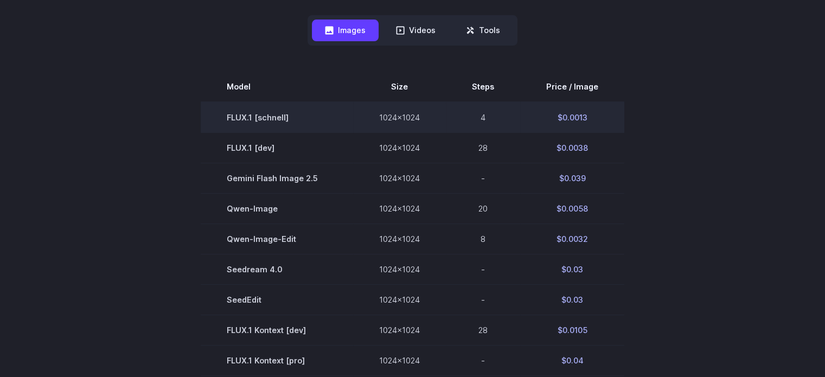
click at [259, 121] on td "FLUX.1 [schnell]" at bounding box center [277, 117] width 152 height 31
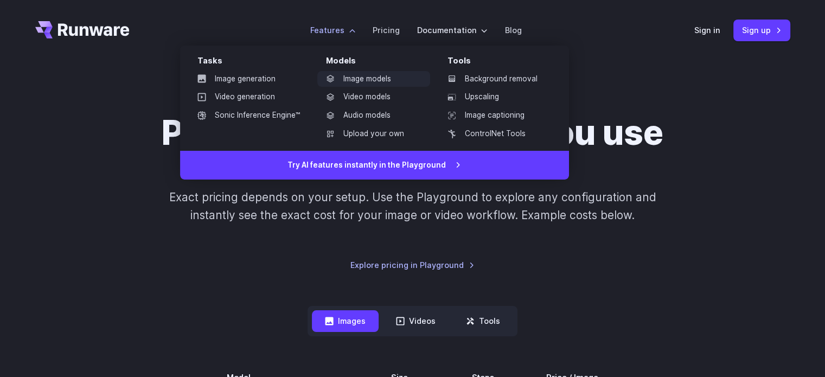
click at [384, 71] on link "Image models" at bounding box center [373, 79] width 113 height 16
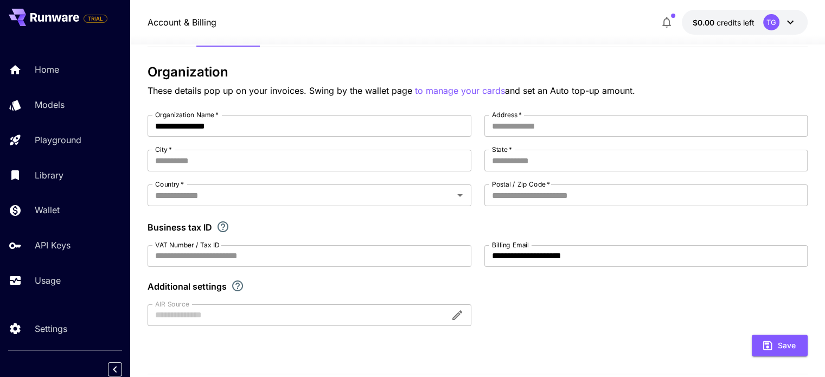
scroll to position [48, 0]
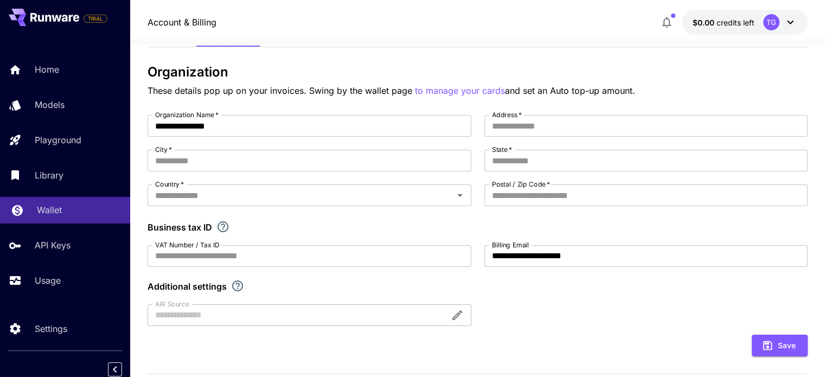
click at [56, 215] on p "Wallet" at bounding box center [49, 209] width 25 height 13
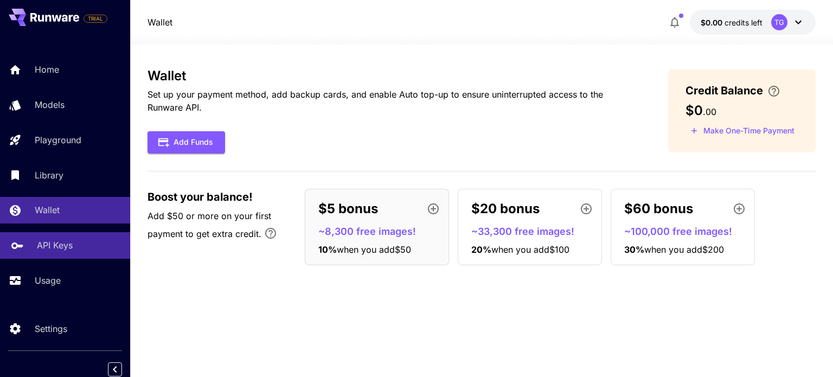
click at [62, 248] on p "API Keys" at bounding box center [55, 245] width 36 height 13
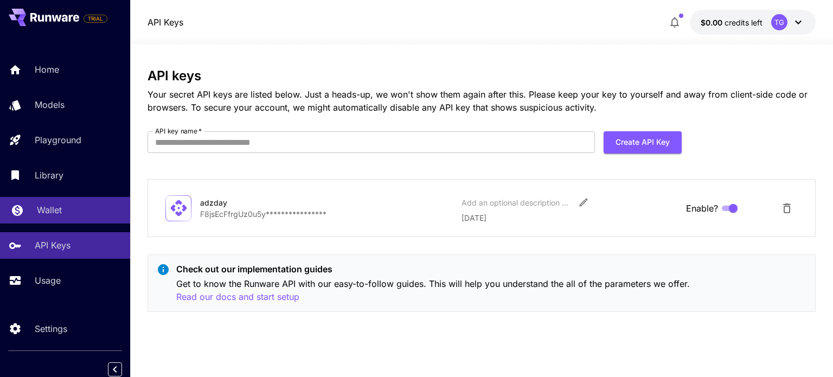
click at [66, 216] on div "Wallet" at bounding box center [79, 209] width 85 height 13
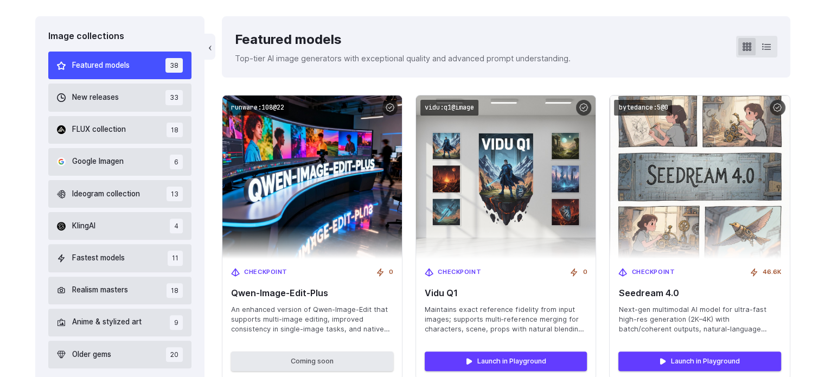
scroll to position [302, 0]
click at [100, 133] on span "FLUX collection" at bounding box center [99, 130] width 54 height 12
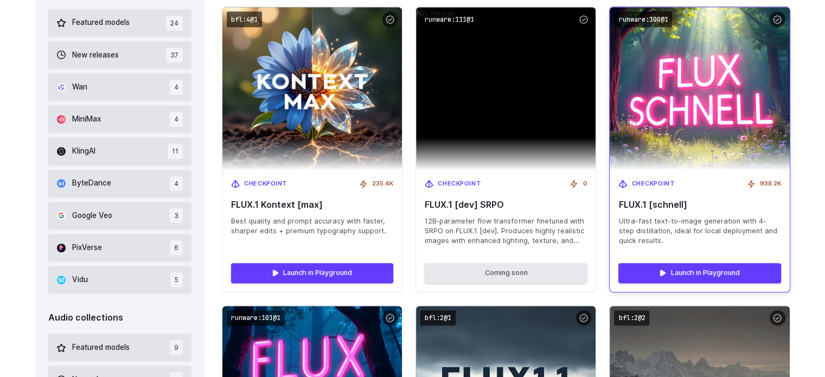
scroll to position [693, 0]
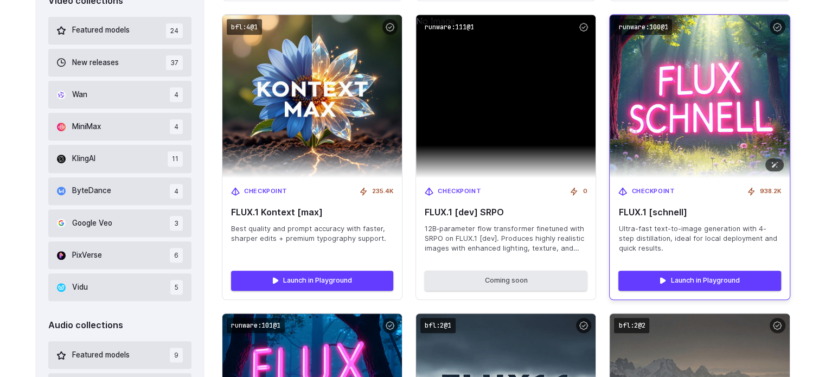
click at [690, 159] on img at bounding box center [699, 97] width 197 height 180
click at [709, 128] on img at bounding box center [699, 97] width 197 height 180
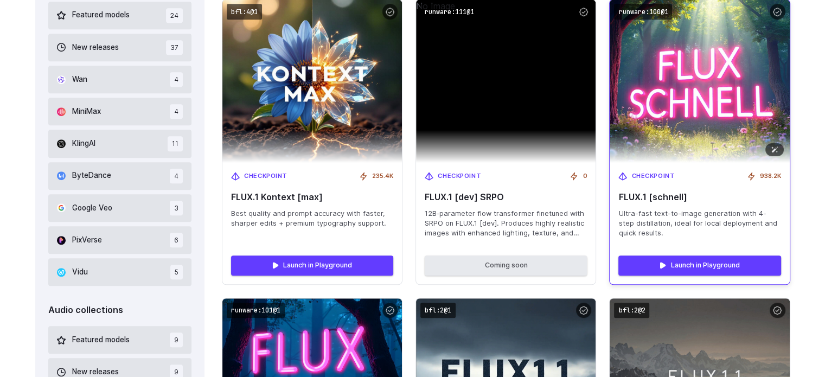
click at [704, 124] on img at bounding box center [699, 81] width 197 height 180
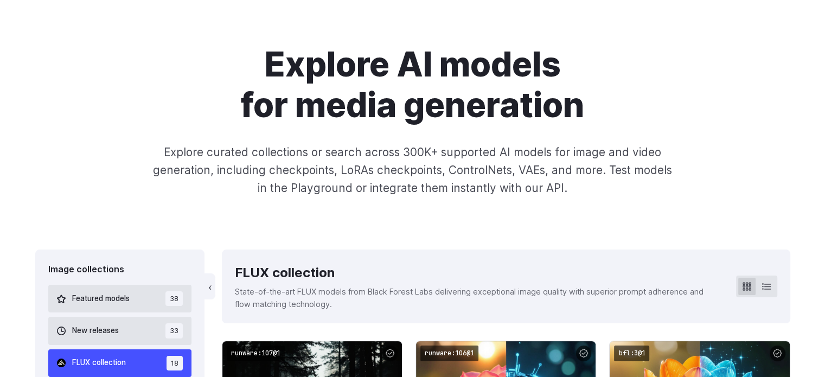
scroll to position [0, 0]
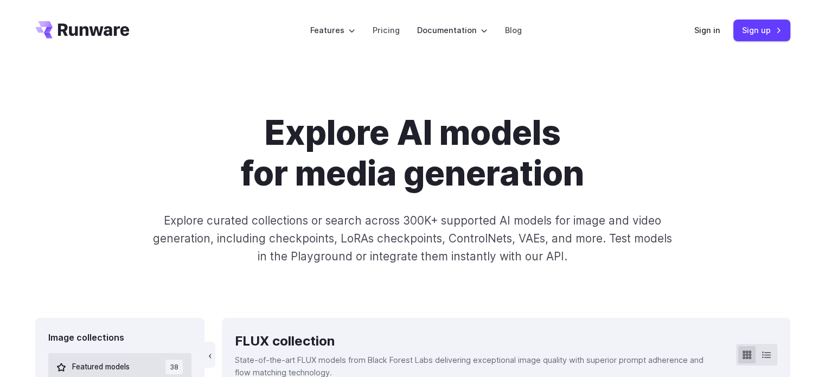
click at [716, 214] on div "Explore AI models for media generation Explore curated collections or search ac…" at bounding box center [412, 189] width 755 height 153
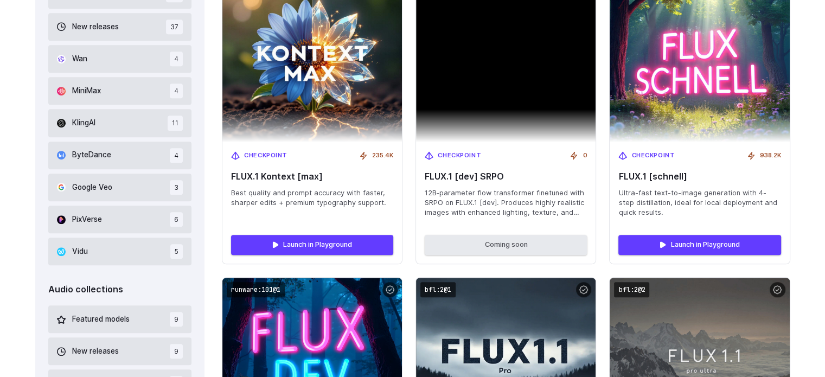
scroll to position [739, 0]
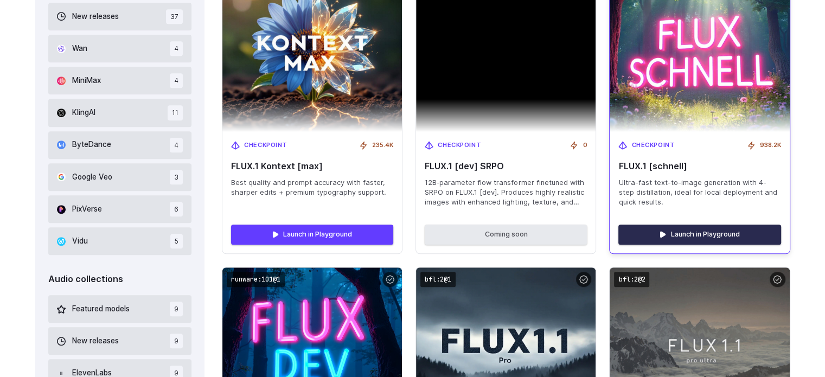
click at [715, 235] on link "Launch in Playground" at bounding box center [699, 235] width 162 height 20
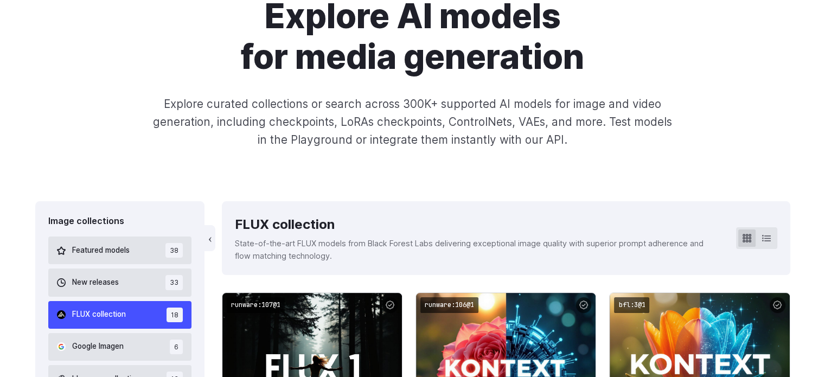
scroll to position [93, 0]
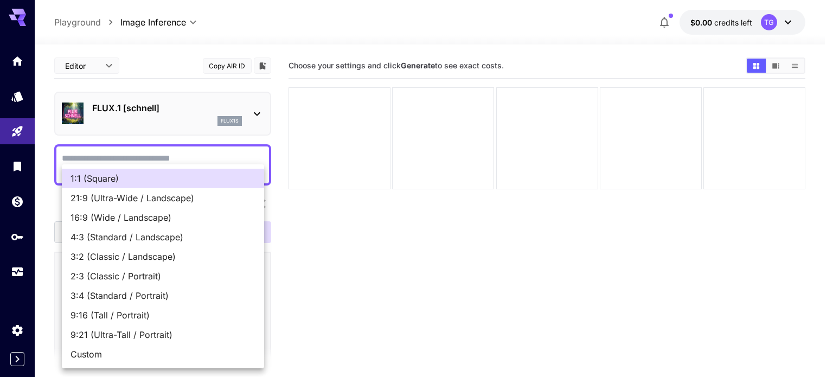
click at [170, 314] on body "**********" at bounding box center [416, 231] width 833 height 463
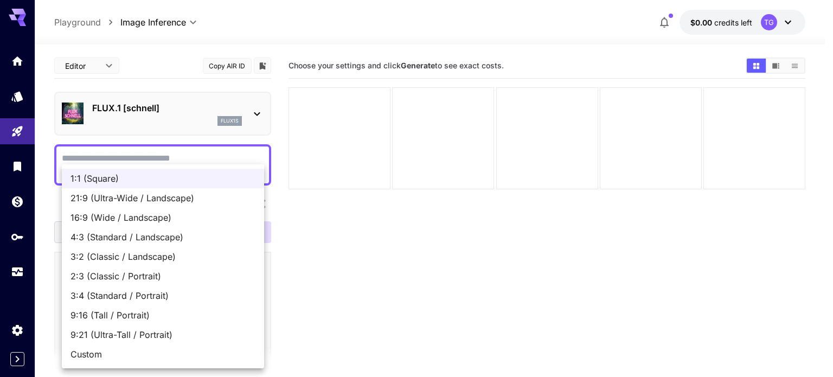
click at [330, 300] on div at bounding box center [416, 188] width 833 height 377
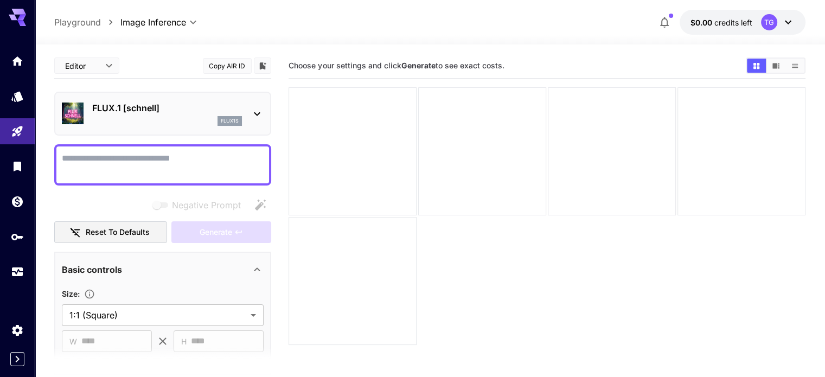
click at [334, 272] on section "Choose your settings and click Generate to see exact costs." at bounding box center [547, 241] width 517 height 377
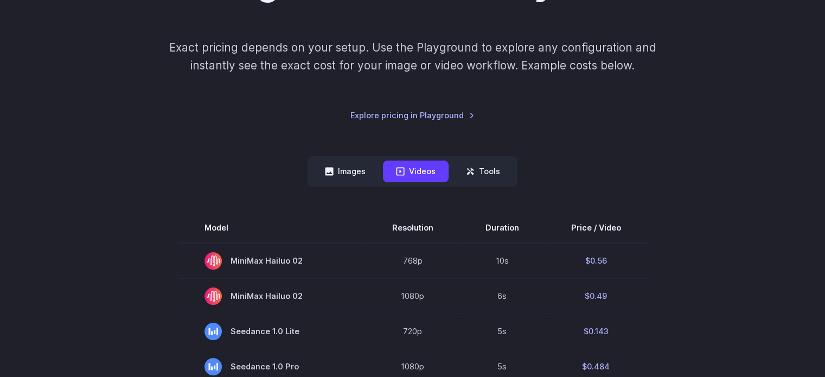
scroll to position [167, 0]
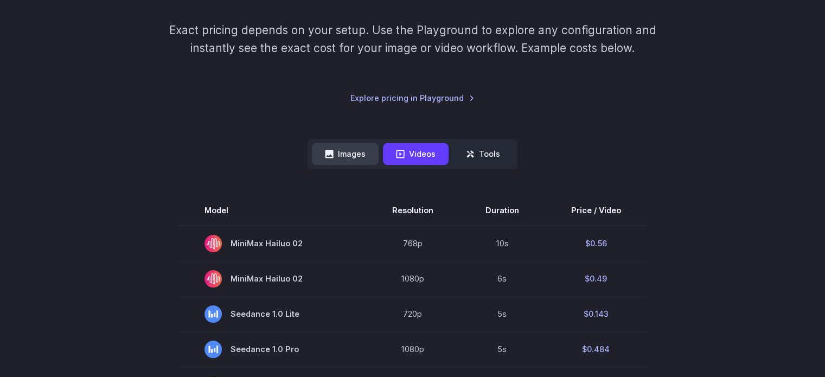
click at [366, 154] on button "Images" at bounding box center [345, 153] width 67 height 21
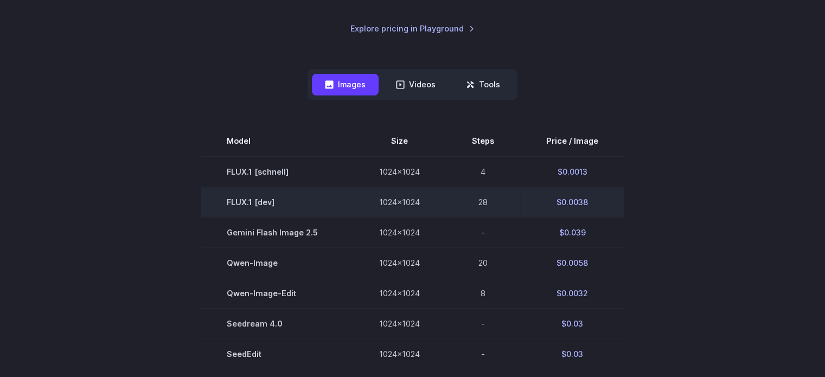
scroll to position [237, 0]
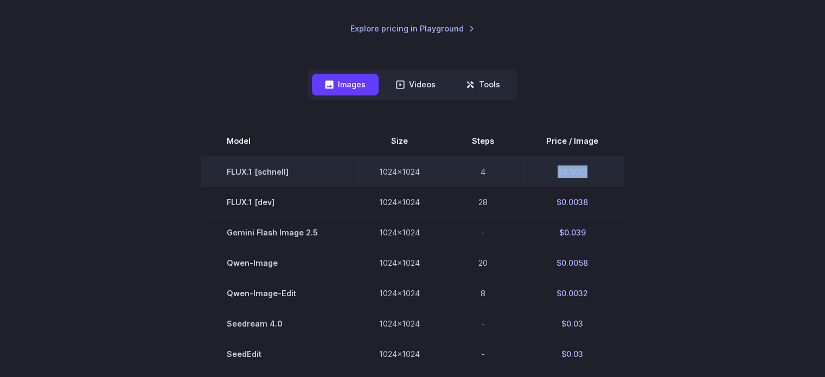
drag, startPoint x: 598, startPoint y: 169, endPoint x: 554, endPoint y: 172, distance: 43.5
click at [554, 172] on td "$0.0013" at bounding box center [572, 171] width 104 height 31
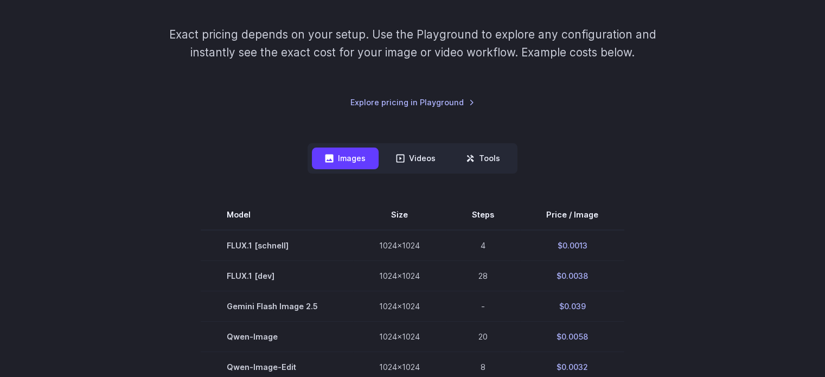
scroll to position [154, 0]
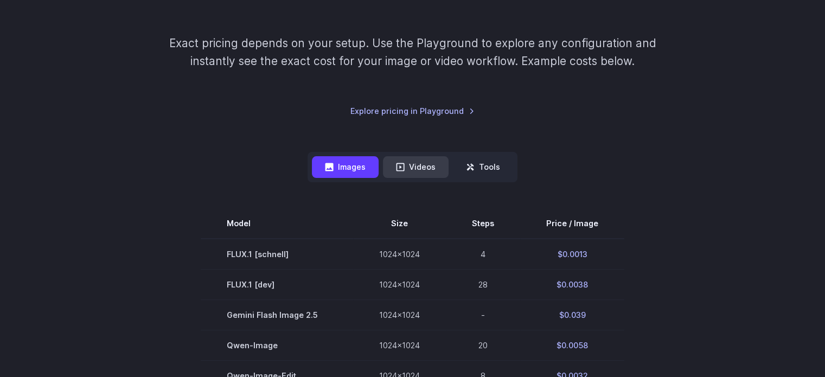
click at [420, 169] on button "Videos" at bounding box center [416, 166] width 66 height 21
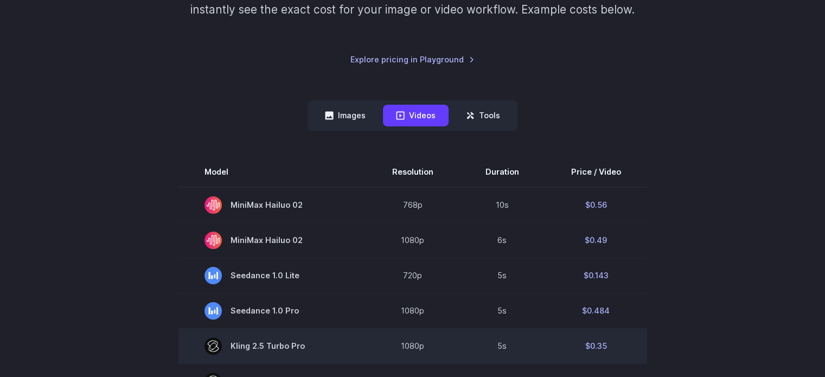
scroll to position [201, 0]
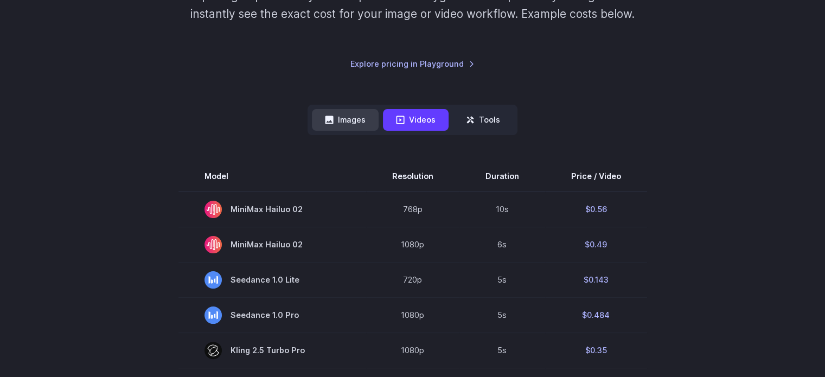
click at [356, 119] on button "Images" at bounding box center [345, 119] width 67 height 21
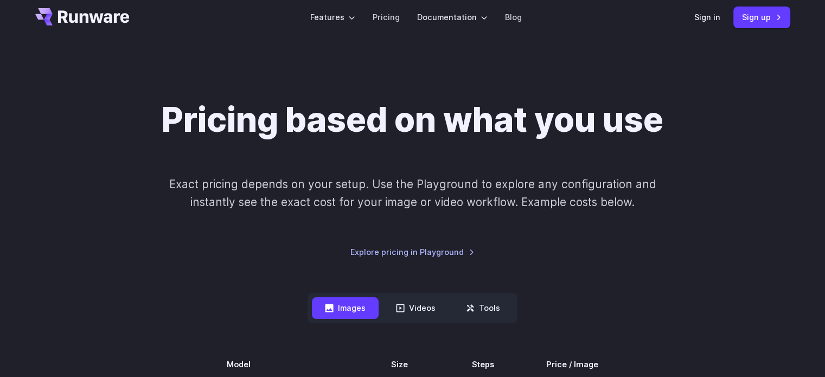
scroll to position [0, 0]
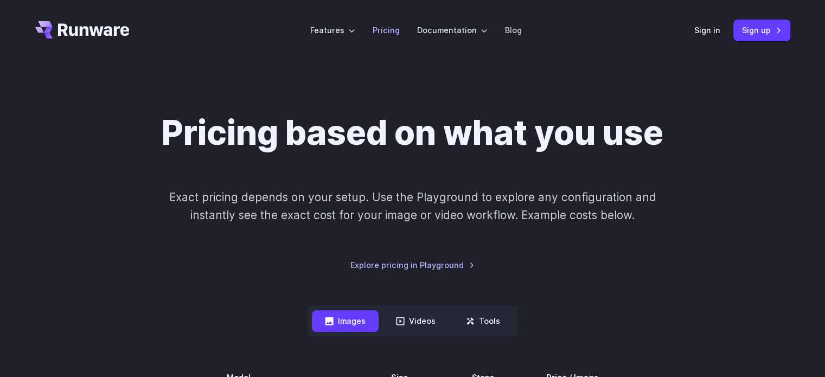
click at [391, 32] on link "Pricing" at bounding box center [386, 30] width 27 height 12
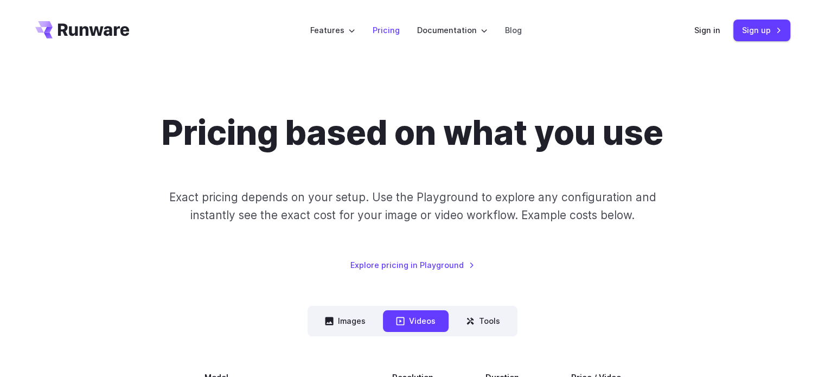
click at [382, 30] on link "Pricing" at bounding box center [386, 30] width 27 height 12
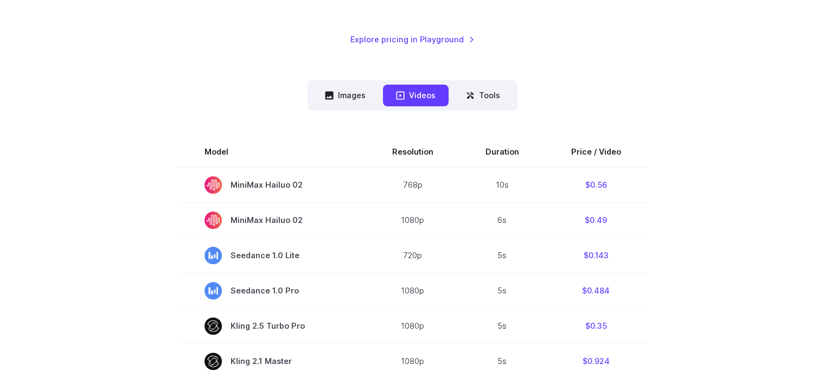
scroll to position [234, 0]
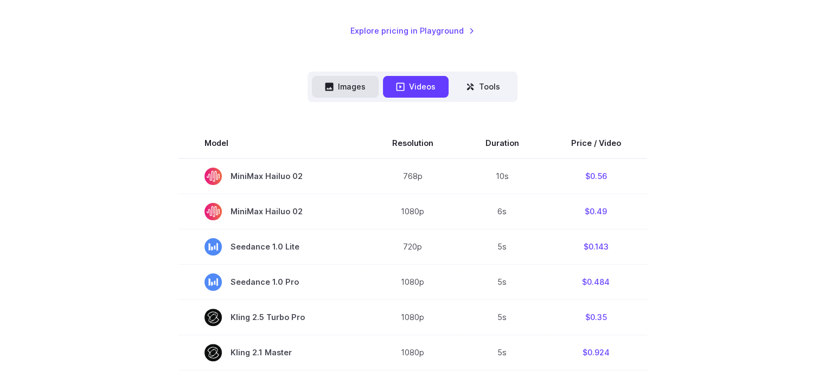
click at [355, 84] on button "Images" at bounding box center [345, 86] width 67 height 21
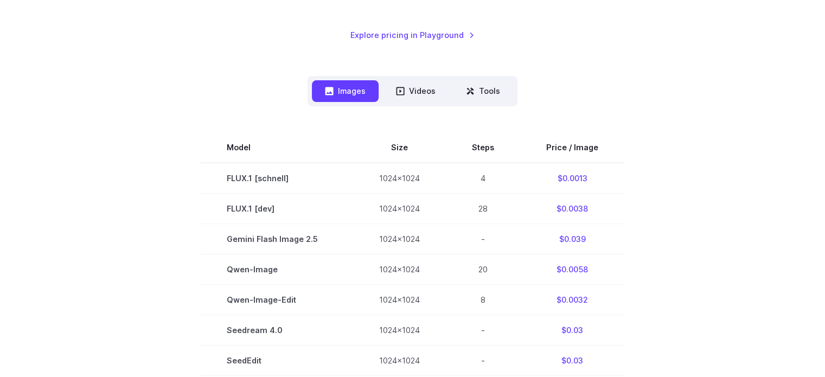
scroll to position [230, 0]
click at [411, 95] on button "Videos" at bounding box center [416, 90] width 66 height 21
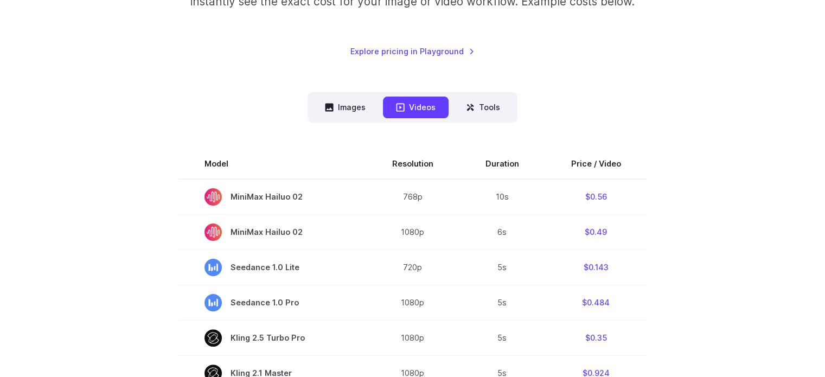
scroll to position [219, 0]
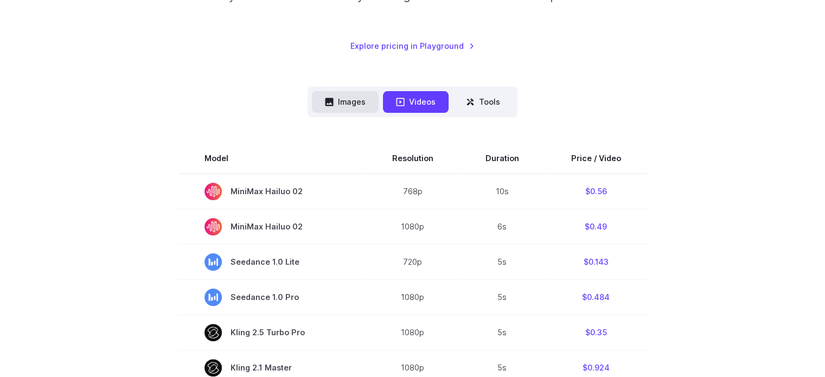
click at [349, 110] on button "Images" at bounding box center [345, 101] width 67 height 21
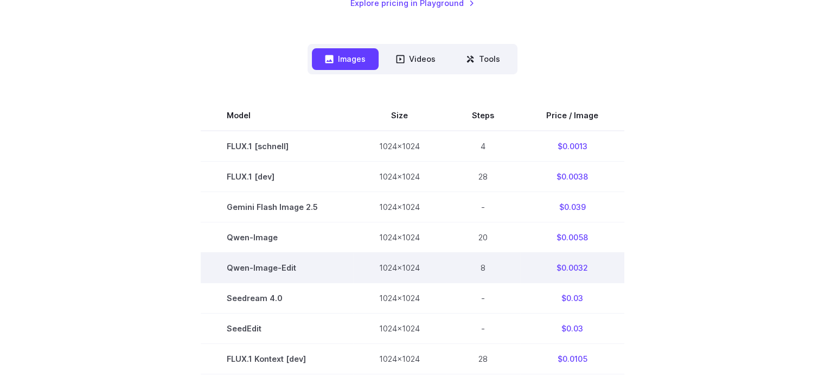
scroll to position [256, 0]
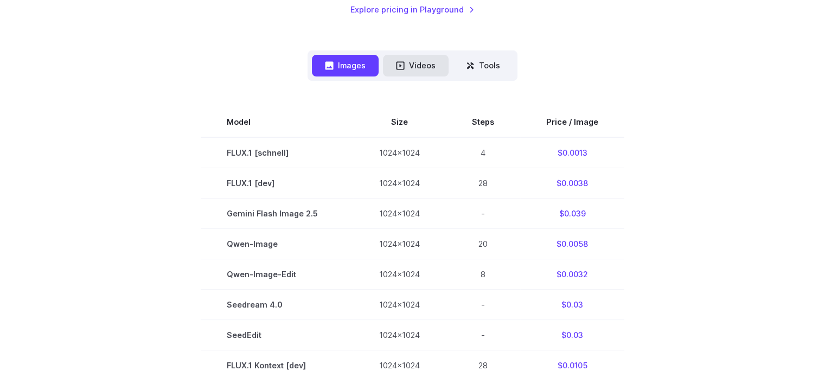
click at [421, 69] on button "Videos" at bounding box center [416, 65] width 66 height 21
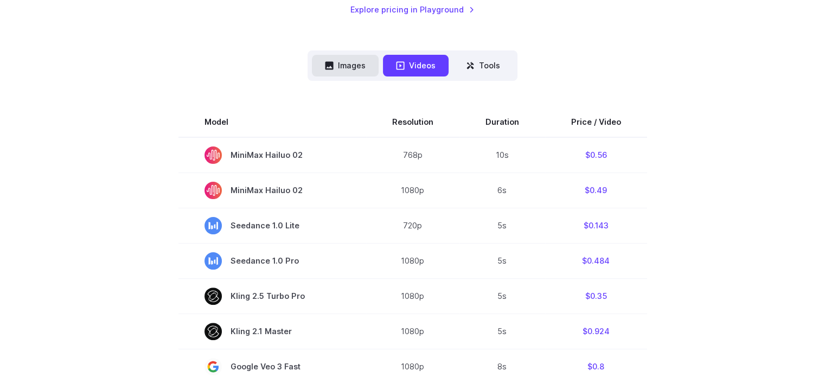
click at [323, 69] on button "Images" at bounding box center [345, 65] width 67 height 21
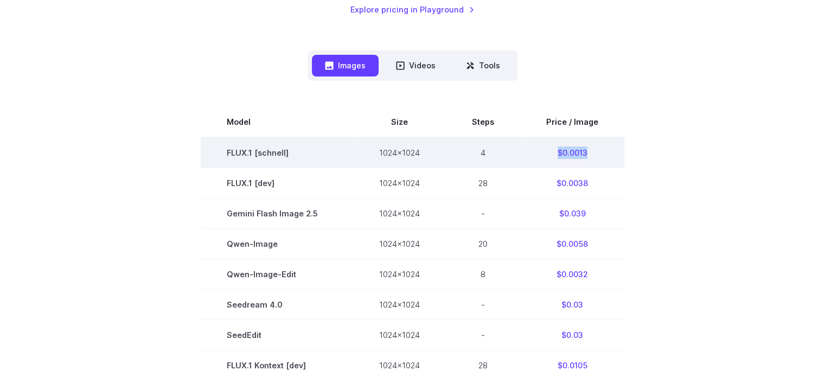
drag, startPoint x: 590, startPoint y: 154, endPoint x: 555, endPoint y: 151, distance: 35.3
click at [555, 151] on td "$0.0013" at bounding box center [572, 152] width 104 height 31
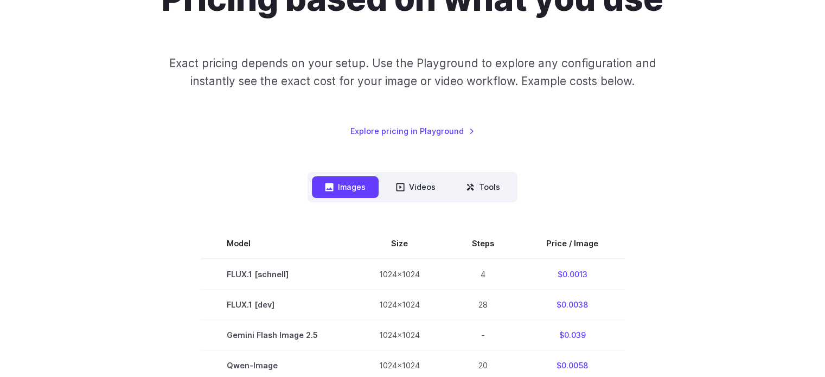
scroll to position [154, 0]
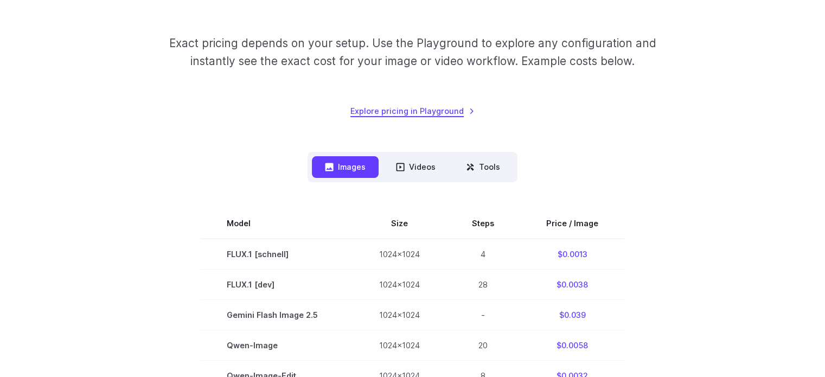
click at [439, 111] on link "Explore pricing in Playground" at bounding box center [412, 111] width 124 height 12
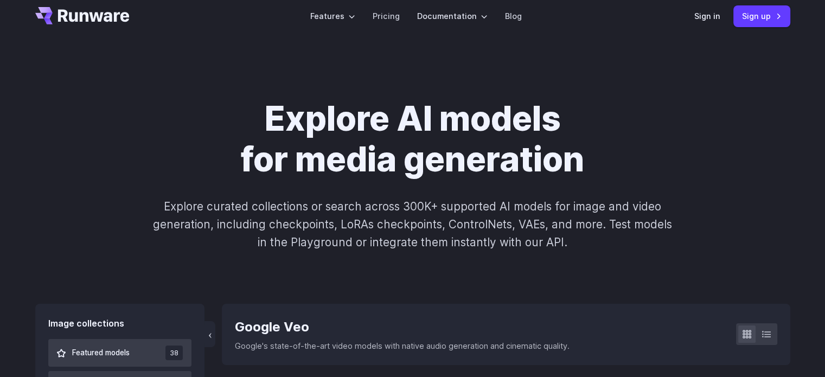
scroll to position [17, 0]
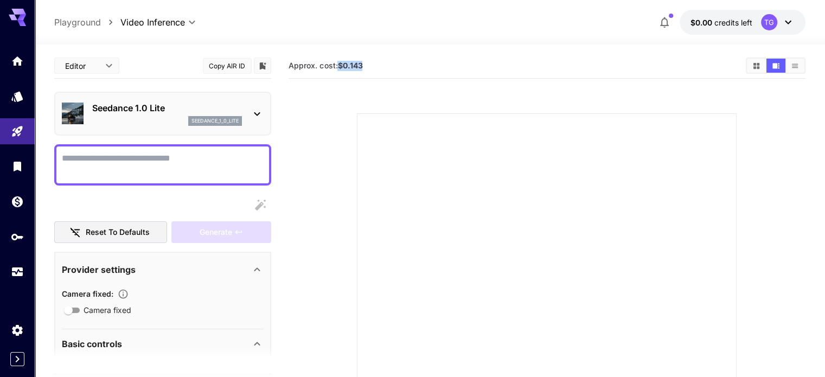
drag, startPoint x: 369, startPoint y: 66, endPoint x: 341, endPoint y: 63, distance: 28.9
click at [341, 63] on section "Approx. cost: $0.143" at bounding box center [513, 66] width 448 height 10
click at [416, 58] on div "Approx. cost: $0.143" at bounding box center [547, 66] width 517 height 16
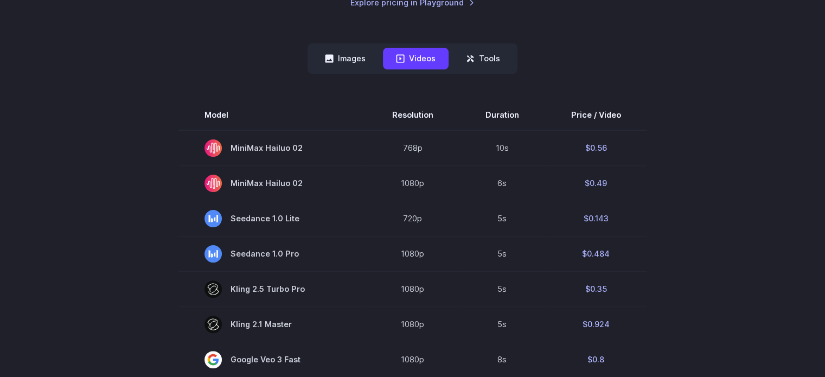
scroll to position [264, 0]
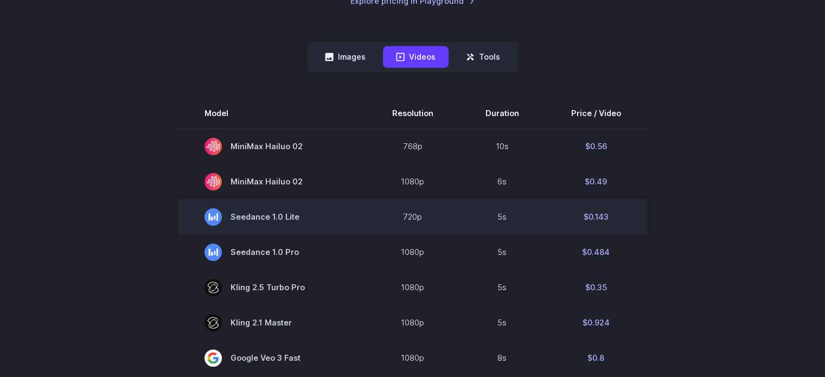
click at [311, 212] on span "Seedance 1.0 Lite" at bounding box center [273, 216] width 136 height 17
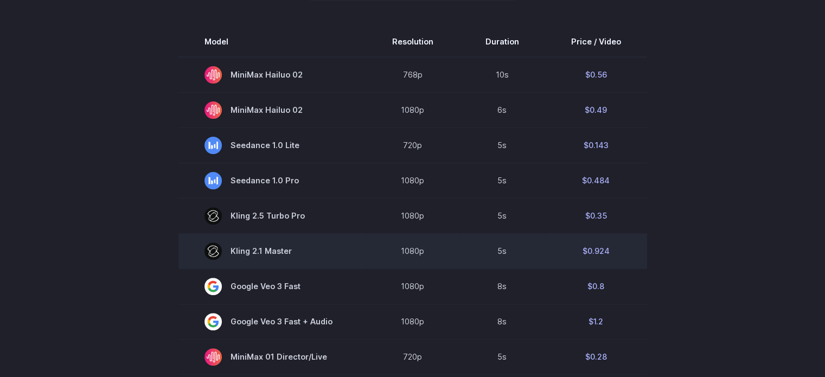
scroll to position [336, 0]
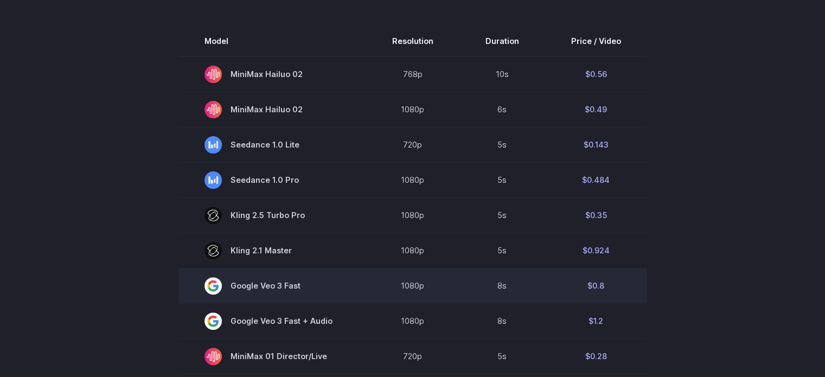
click at [575, 288] on td "$0.8" at bounding box center [596, 285] width 102 height 35
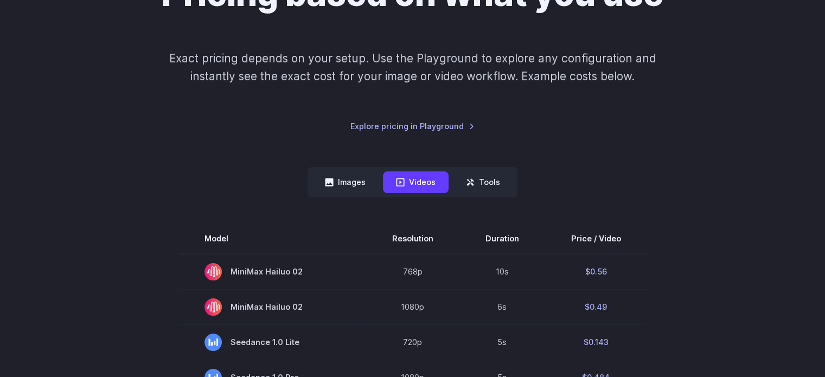
scroll to position [117, 0]
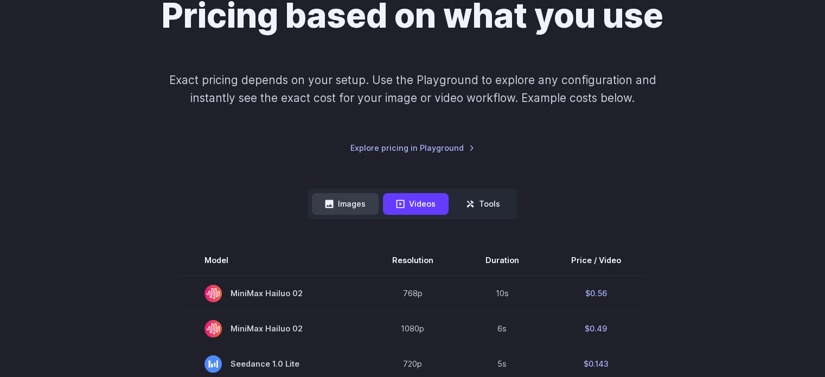
click at [332, 201] on icon at bounding box center [330, 204] width 8 height 8
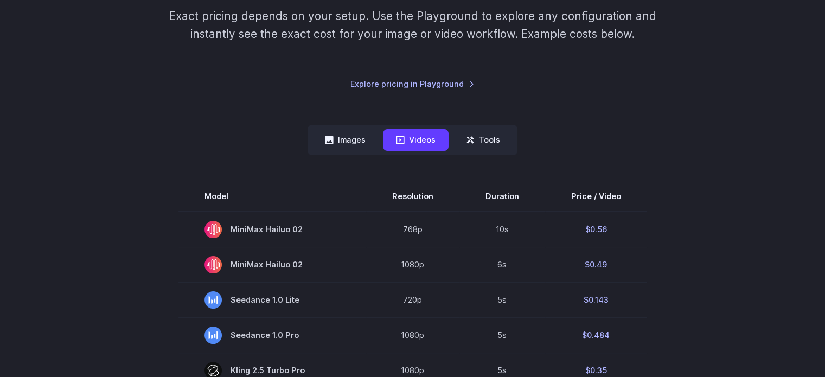
scroll to position [184, 0]
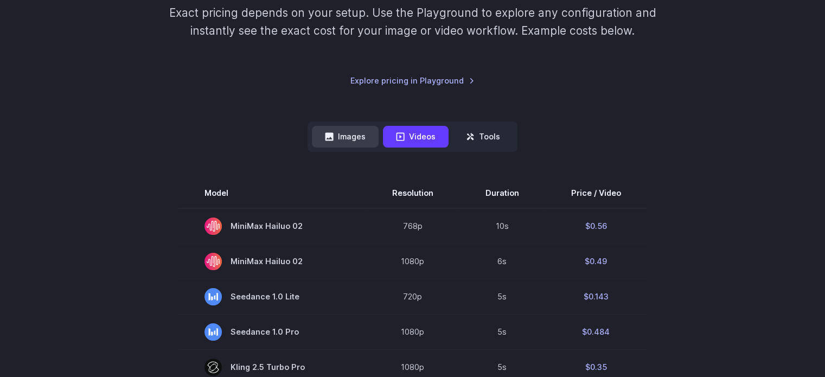
click at [340, 140] on button "Images" at bounding box center [345, 136] width 67 height 21
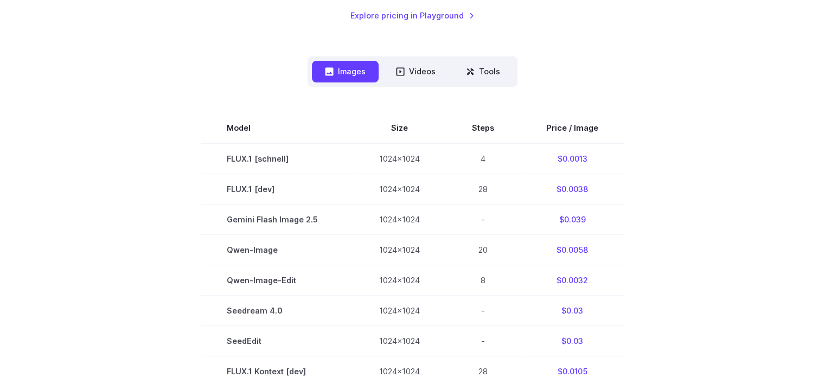
scroll to position [269, 0]
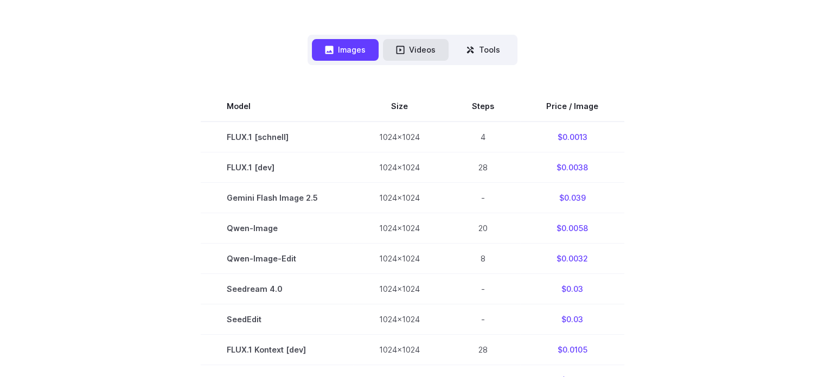
scroll to position [284, 0]
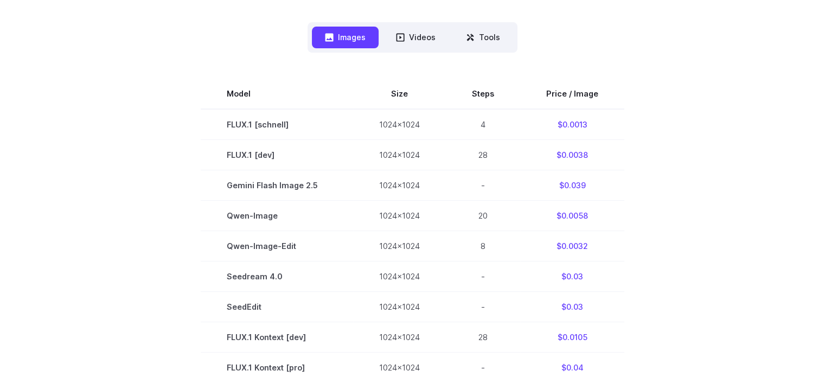
click at [410, 20] on div "Pricing based on what you use Exact pricing depends on your setup. Use the Play…" at bounding box center [412, 297] width 755 height 936
click at [410, 43] on button "Videos" at bounding box center [416, 37] width 66 height 21
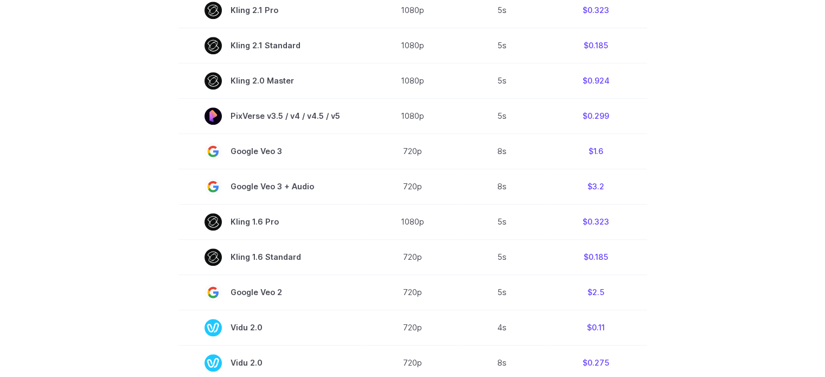
scroll to position [753, 0]
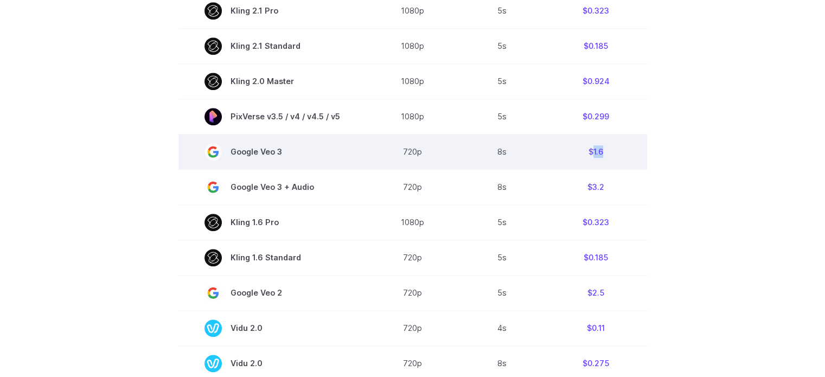
drag, startPoint x: 604, startPoint y: 155, endPoint x: 589, endPoint y: 153, distance: 15.3
click at [589, 153] on td "$1.6" at bounding box center [596, 151] width 102 height 35
click at [628, 154] on td "$1.6" at bounding box center [596, 151] width 102 height 35
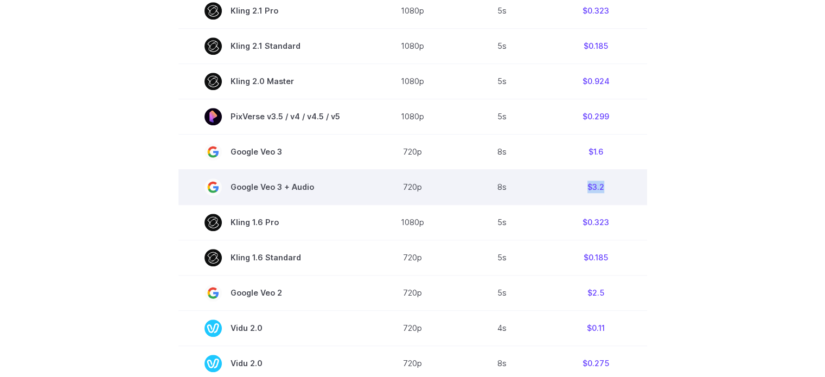
drag, startPoint x: 614, startPoint y: 191, endPoint x: 585, endPoint y: 193, distance: 28.8
click at [585, 193] on td "$3.2" at bounding box center [596, 186] width 102 height 35
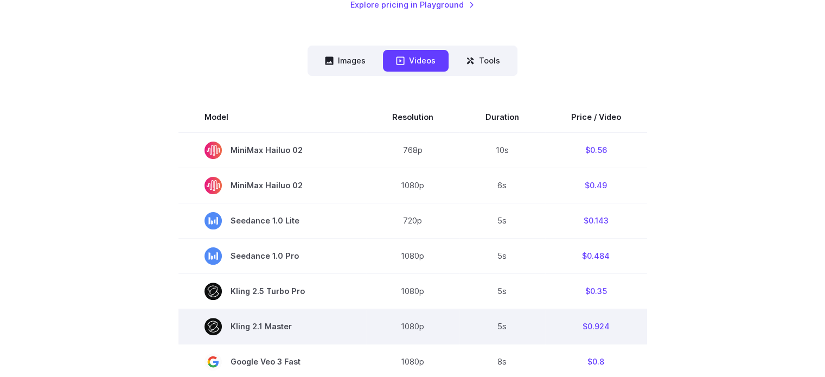
scroll to position [255, 0]
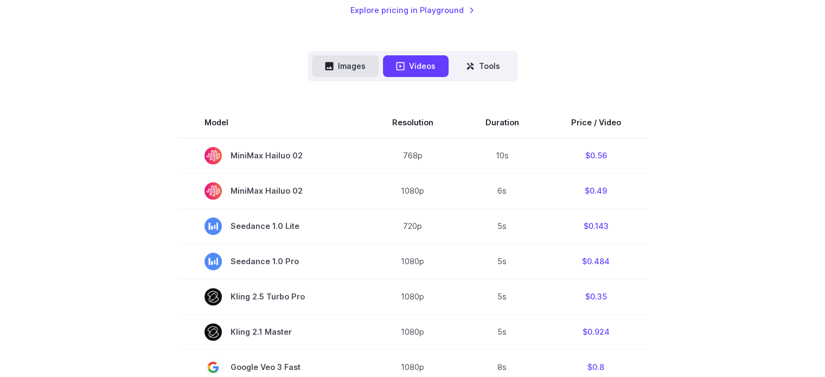
click at [350, 69] on button "Images" at bounding box center [345, 65] width 67 height 21
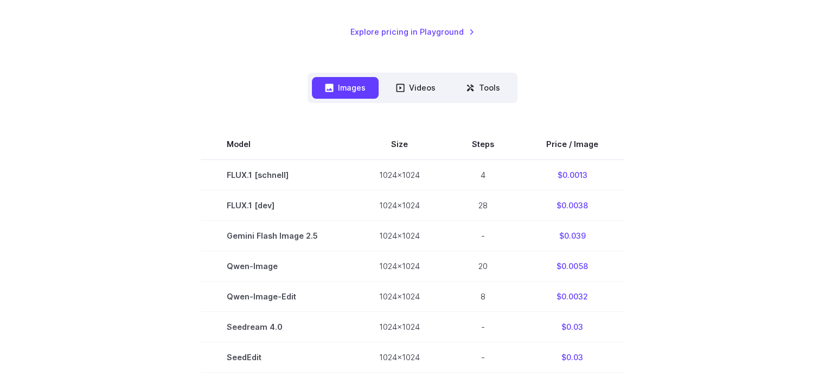
scroll to position [232, 0]
click at [428, 101] on nav "Images Videos Tools ****** ****** *****" at bounding box center [413, 89] width 210 height 30
click at [424, 97] on button "Videos" at bounding box center [416, 88] width 66 height 21
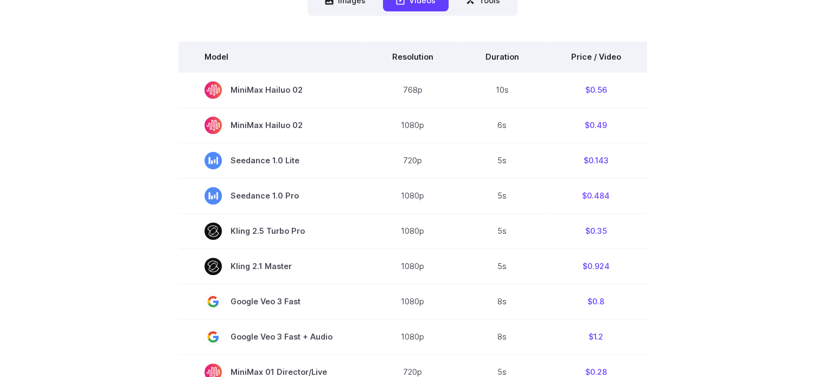
scroll to position [308, 0]
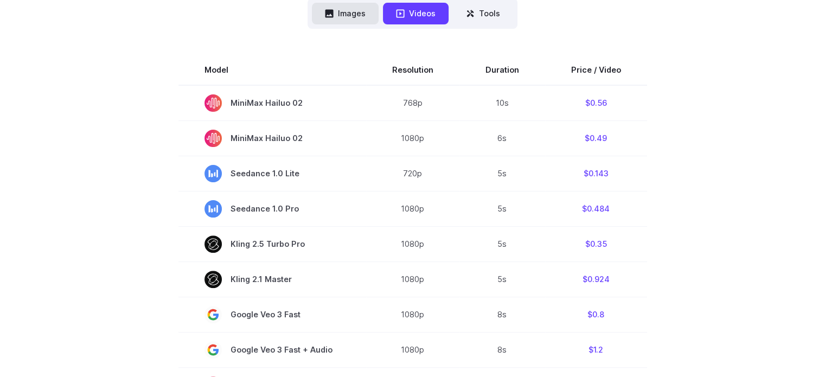
click at [348, 17] on button "Images" at bounding box center [345, 13] width 67 height 21
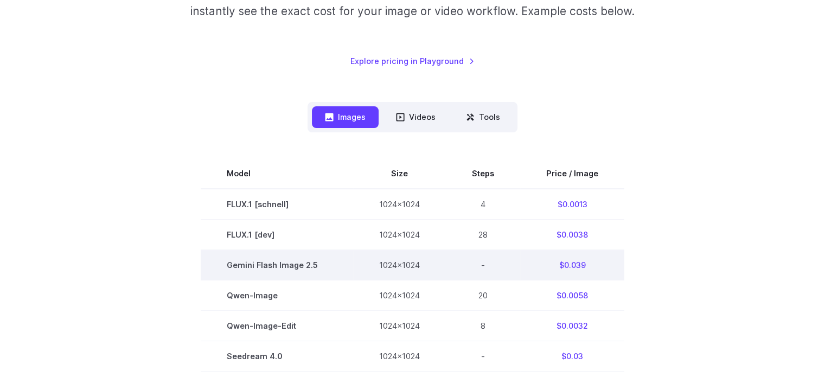
scroll to position [200, 0]
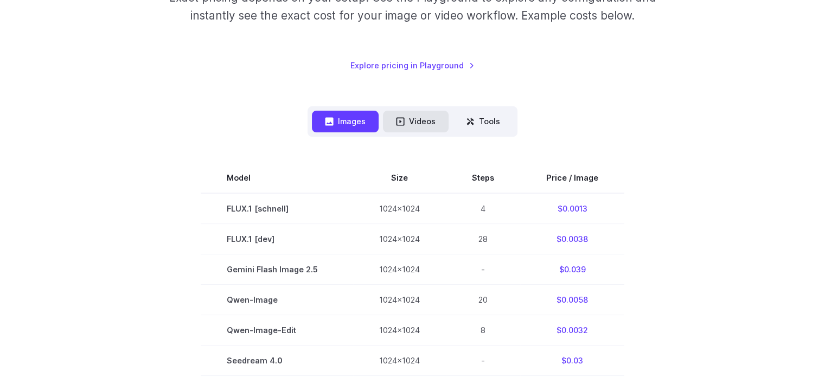
click at [409, 122] on button "Videos" at bounding box center [416, 121] width 66 height 21
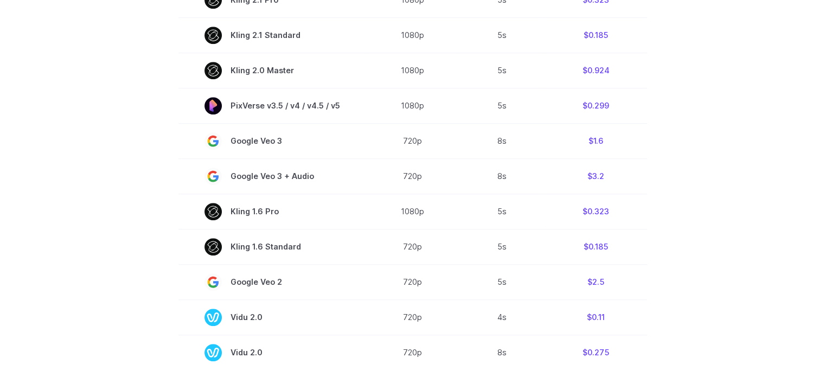
scroll to position [764, 0]
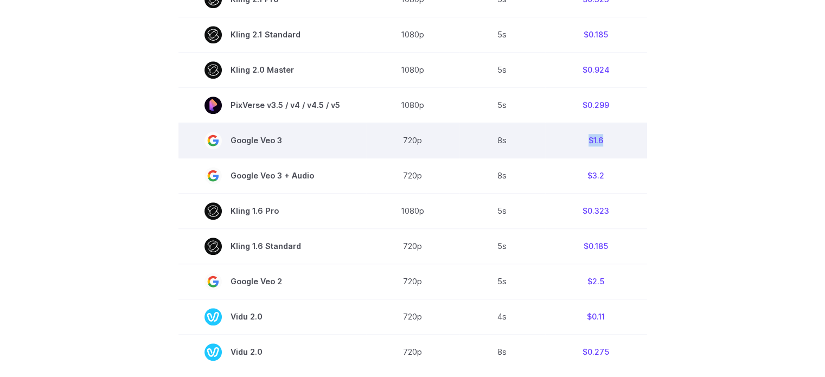
drag, startPoint x: 602, startPoint y: 143, endPoint x: 585, endPoint y: 145, distance: 16.4
click at [585, 145] on td "$1.6" at bounding box center [596, 140] width 102 height 35
click at [638, 146] on td "$1.6" at bounding box center [596, 140] width 102 height 35
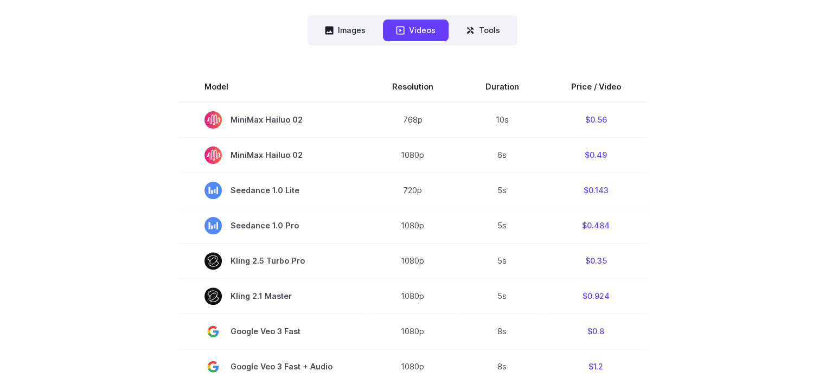
scroll to position [293, 0]
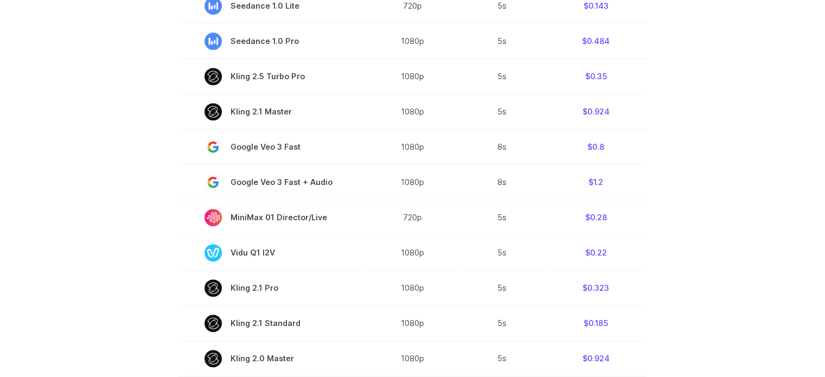
scroll to position [481, 0]
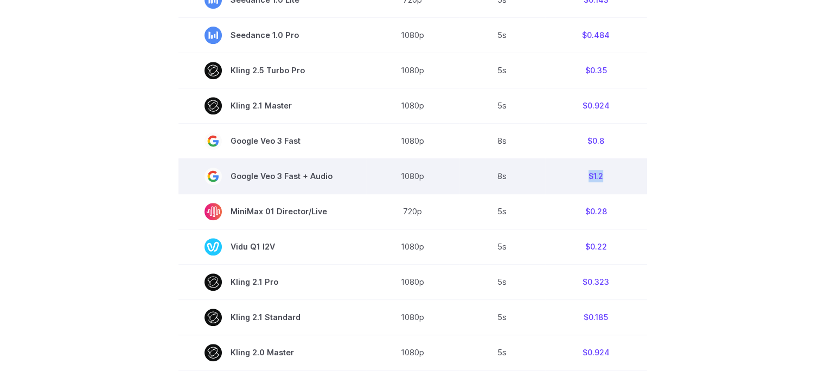
drag, startPoint x: 603, startPoint y: 179, endPoint x: 585, endPoint y: 180, distance: 17.9
click at [585, 180] on td "$1.2" at bounding box center [596, 175] width 102 height 35
click at [628, 173] on td "$1.2" at bounding box center [596, 175] width 102 height 35
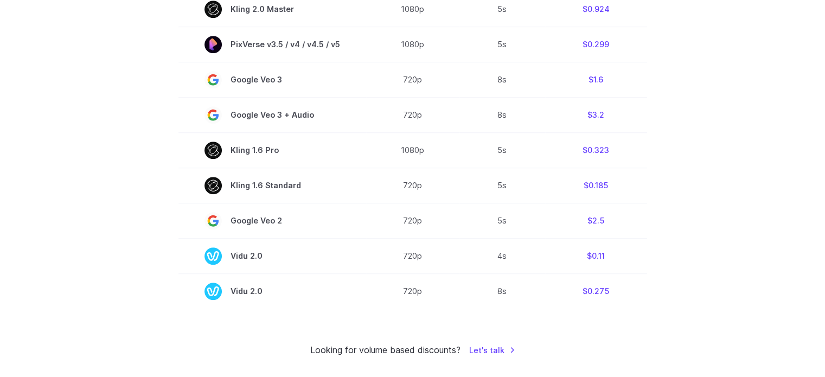
scroll to position [776, 0]
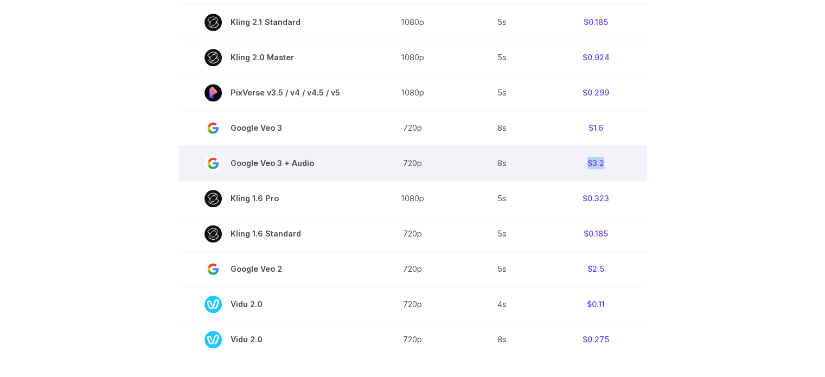
drag, startPoint x: 603, startPoint y: 169, endPoint x: 583, endPoint y: 169, distance: 19.5
click at [583, 169] on td "$3.2" at bounding box center [596, 162] width 102 height 35
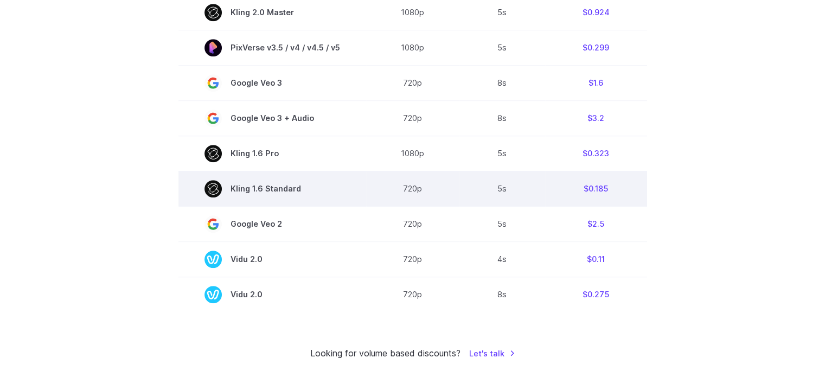
scroll to position [825, 0]
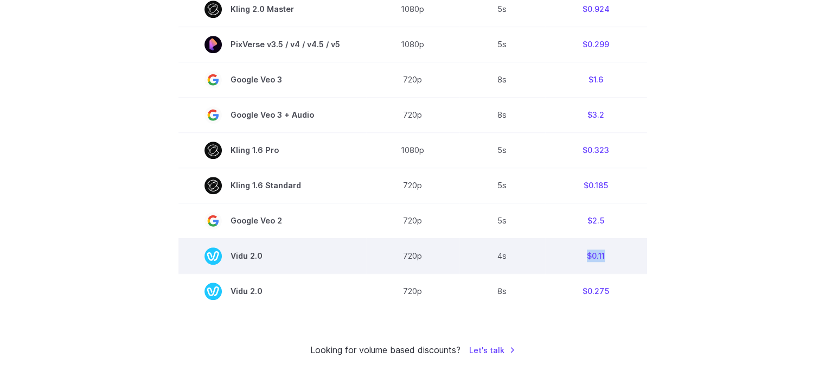
drag, startPoint x: 605, startPoint y: 262, endPoint x: 576, endPoint y: 261, distance: 29.9
click at [576, 261] on td "$0.11" at bounding box center [596, 255] width 102 height 35
click at [643, 254] on td "$0.11" at bounding box center [596, 255] width 102 height 35
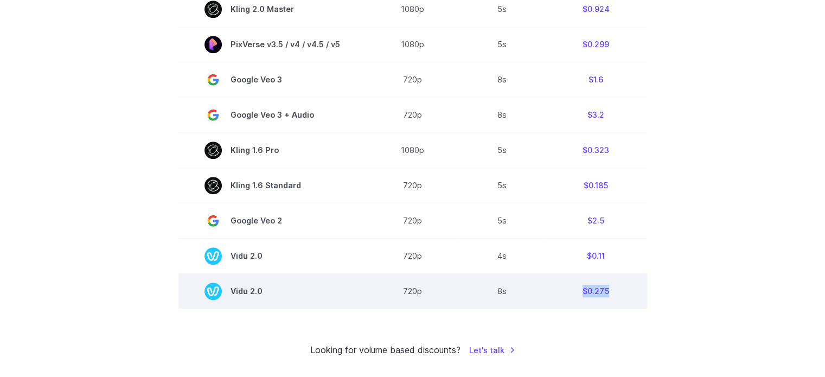
drag, startPoint x: 610, startPoint y: 302, endPoint x: 582, endPoint y: 299, distance: 28.9
click at [582, 299] on td "$0.275" at bounding box center [596, 290] width 102 height 35
click at [618, 296] on td "$0.275" at bounding box center [596, 290] width 102 height 35
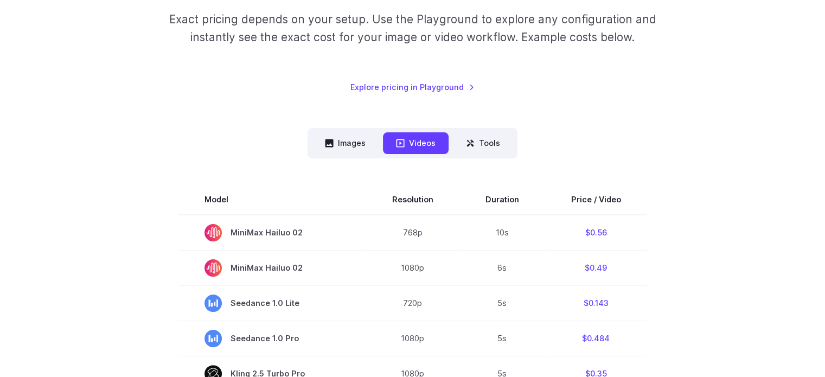
scroll to position [0, 0]
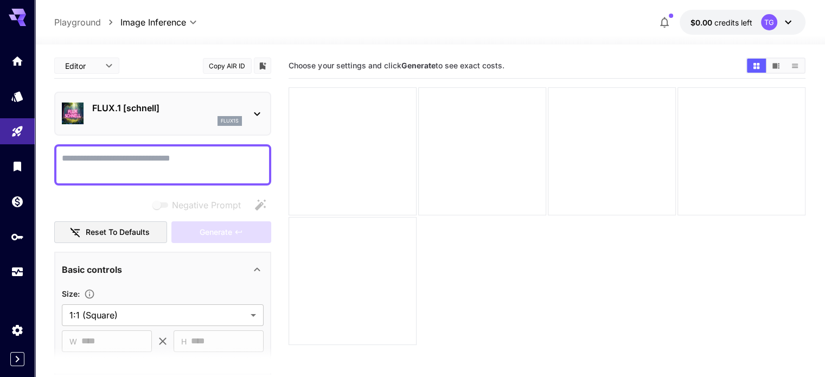
click at [257, 114] on icon at bounding box center [257, 114] width 6 height 4
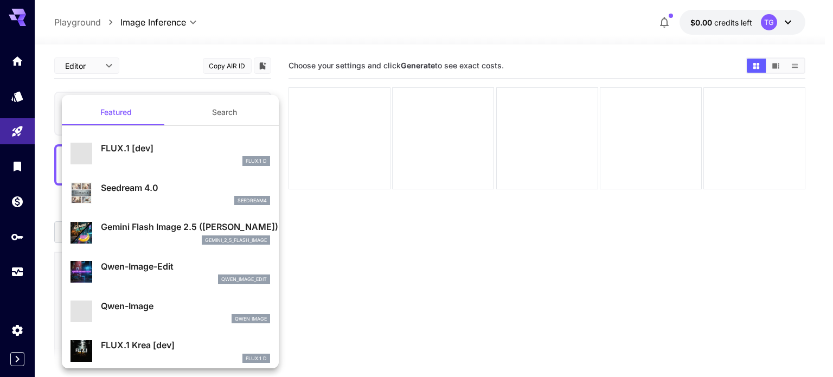
click at [12, 131] on div at bounding box center [416, 188] width 833 height 377
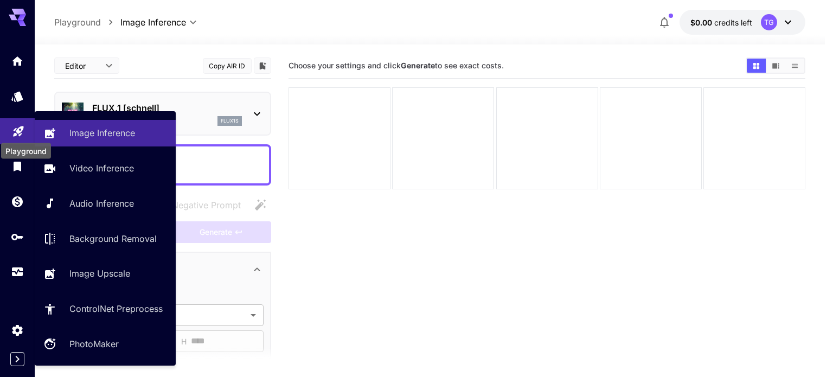
click at [12, 131] on icon "Playground" at bounding box center [18, 128] width 13 height 13
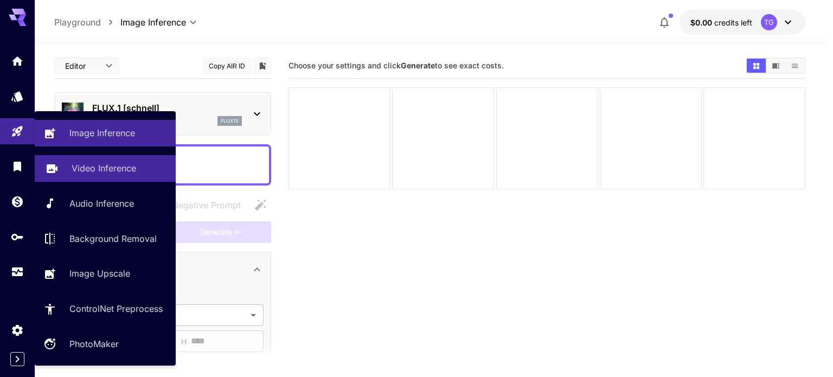
click at [126, 168] on p "Video Inference" at bounding box center [104, 168] width 65 height 13
type input "**********"
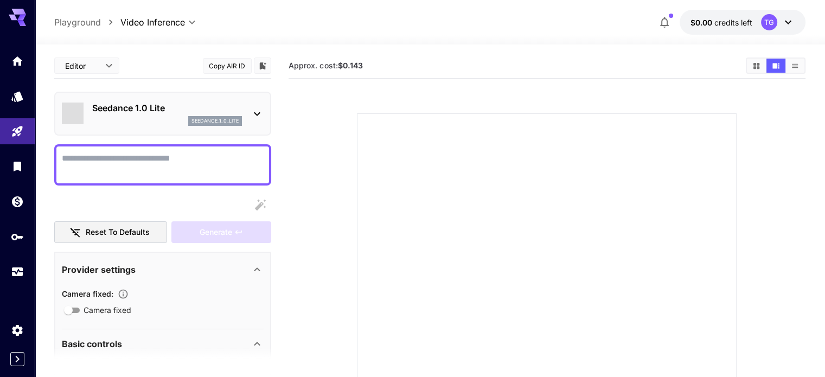
click at [250, 106] on div "Seedance 1.0 Lite seedance_1_0_lite" at bounding box center [163, 113] width 202 height 33
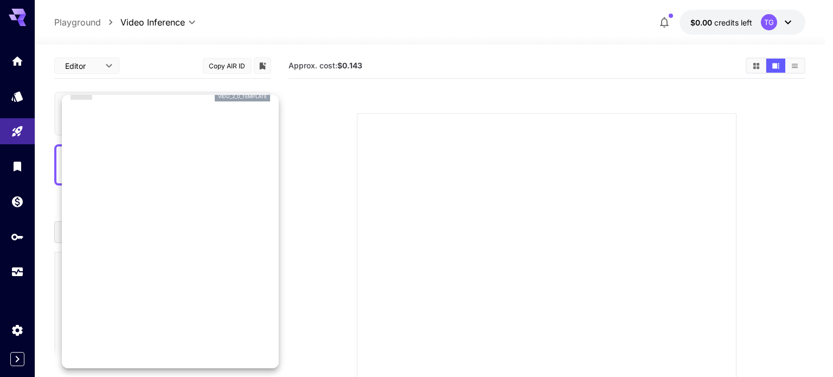
scroll to position [996, 0]
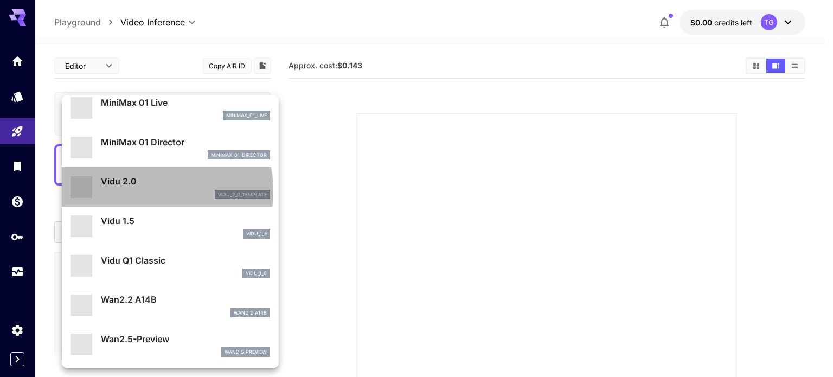
click at [145, 190] on div "vidu_2_0_template" at bounding box center [185, 195] width 169 height 10
type input "**********"
type input "****"
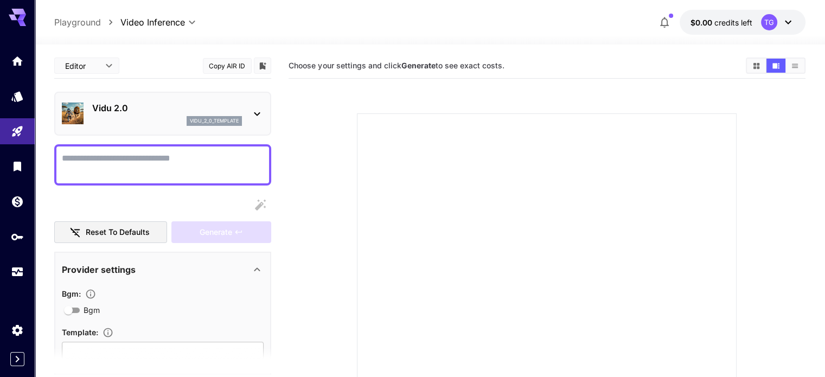
click at [229, 167] on textarea "Bgm" at bounding box center [163, 165] width 202 height 26
click at [790, 21] on icon at bounding box center [788, 22] width 13 height 13
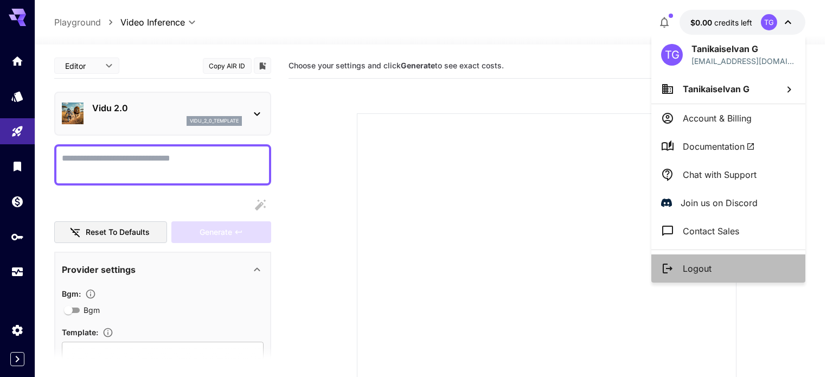
click at [697, 266] on p "Logout" at bounding box center [697, 268] width 29 height 13
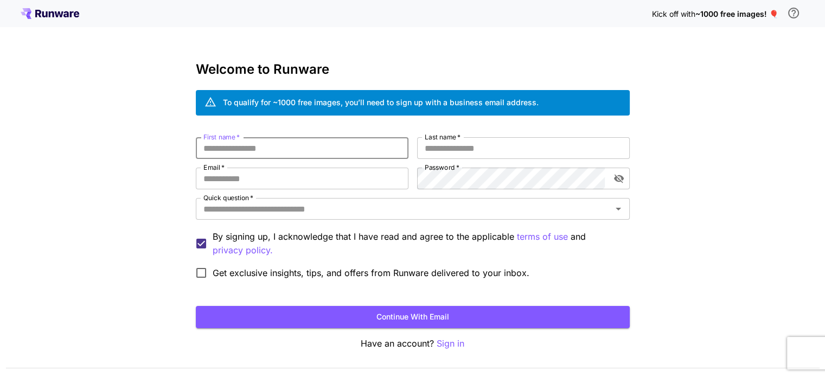
click at [273, 152] on input "First name   *" at bounding box center [302, 148] width 213 height 22
type input "*******"
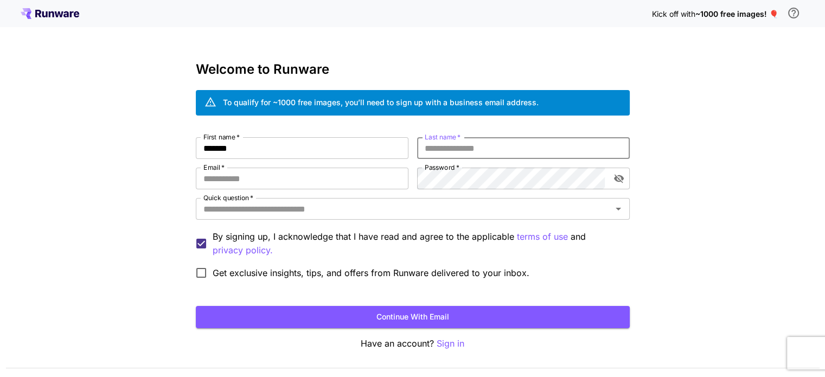
click at [450, 144] on input "Last name   *" at bounding box center [523, 148] width 213 height 22
type input "*"
click at [349, 177] on input "Email   *" at bounding box center [302, 179] width 213 height 22
type input "**********"
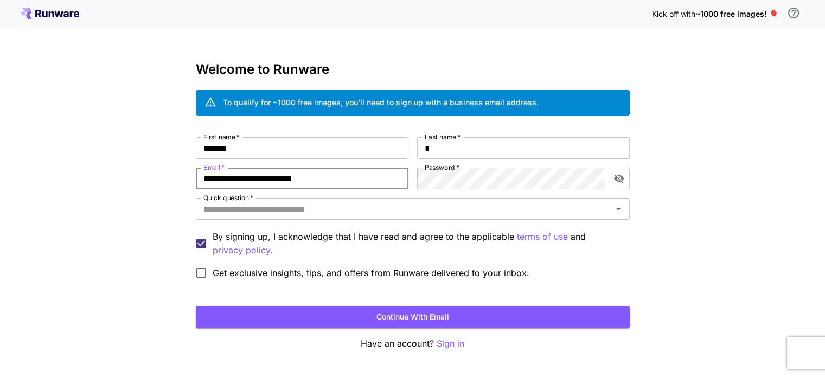
click at [358, 180] on input "**********" at bounding box center [302, 179] width 213 height 22
click at [358, 180] on input "Email   *" at bounding box center [302, 179] width 213 height 22
type input "**********"
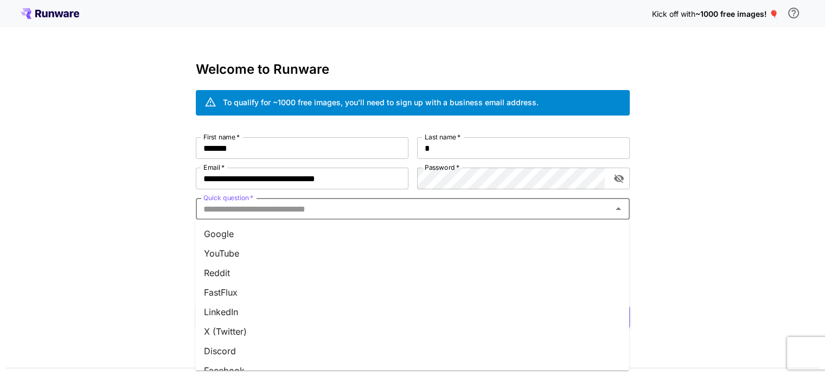
click at [310, 209] on input "Quick question   *" at bounding box center [404, 208] width 410 height 15
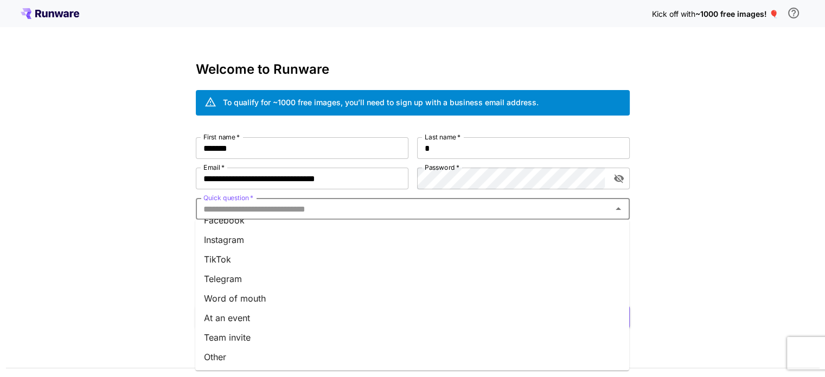
click at [357, 291] on li "Word of mouth" at bounding box center [412, 299] width 434 height 20
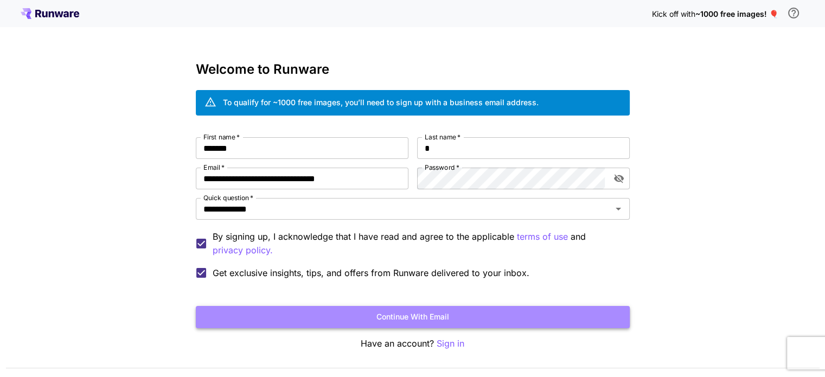
click at [416, 314] on button "Continue with email" at bounding box center [413, 317] width 434 height 22
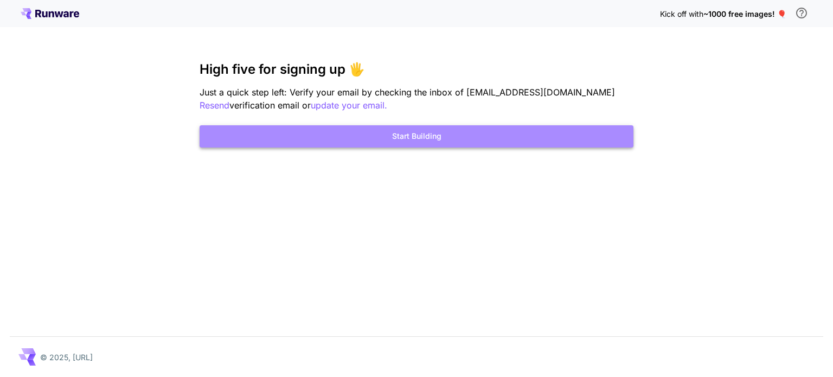
click at [426, 141] on button "Start Building" at bounding box center [417, 136] width 434 height 22
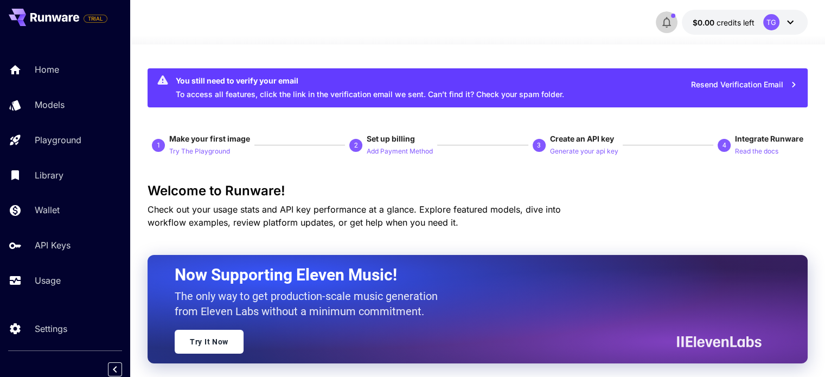
click at [666, 25] on icon "button" at bounding box center [666, 22] width 9 height 11
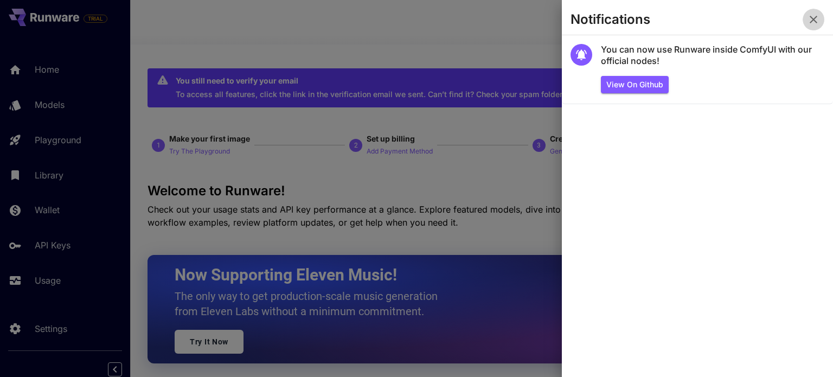
click at [821, 19] on button "button" at bounding box center [814, 20] width 22 height 22
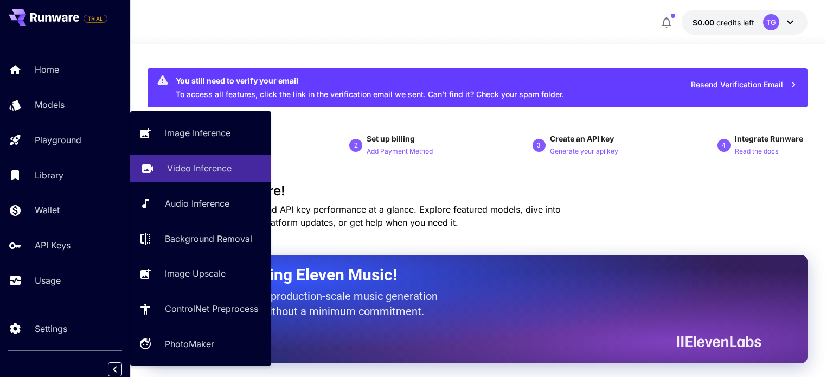
click at [196, 177] on link "Video Inference" at bounding box center [200, 168] width 141 height 27
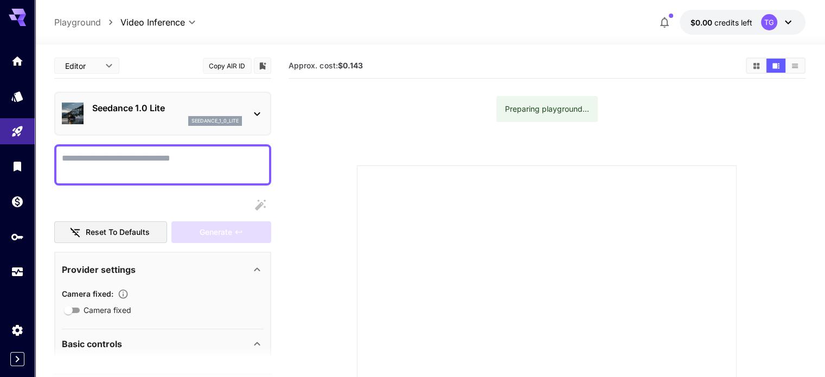
click at [788, 21] on icon at bounding box center [788, 22] width 13 height 13
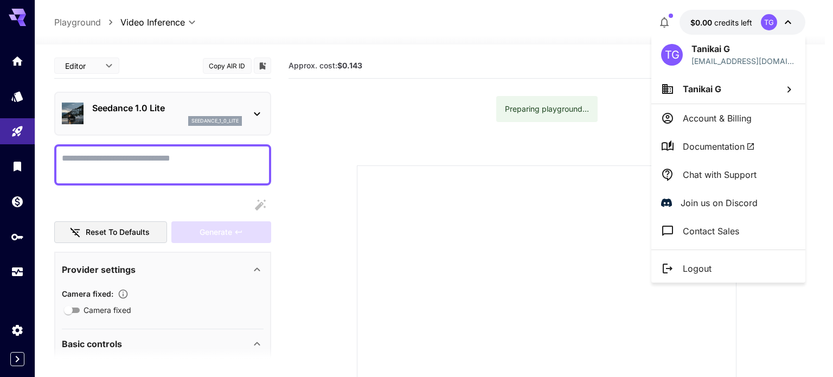
click at [788, 21] on div at bounding box center [416, 188] width 833 height 377
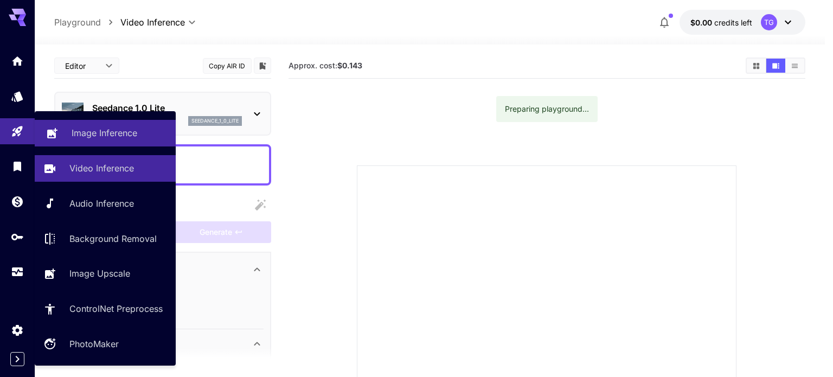
click at [93, 140] on link "Image Inference" at bounding box center [105, 133] width 141 height 27
type input "**********"
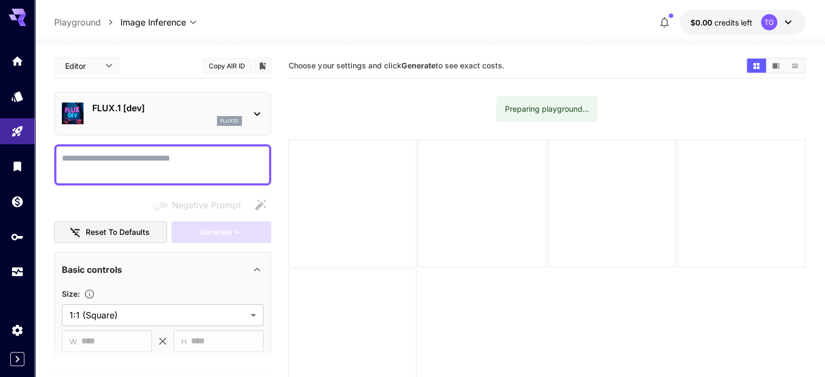
click at [174, 167] on textarea "Negative Prompt" at bounding box center [163, 165] width 202 height 26
type textarea "**********"
click at [214, 232] on div "Generate" at bounding box center [221, 232] width 100 height 22
click at [202, 165] on textarea "**********" at bounding box center [163, 165] width 202 height 26
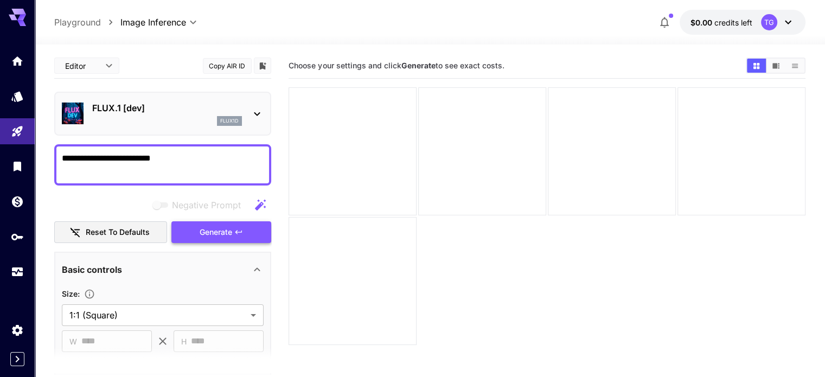
type textarea "**********"
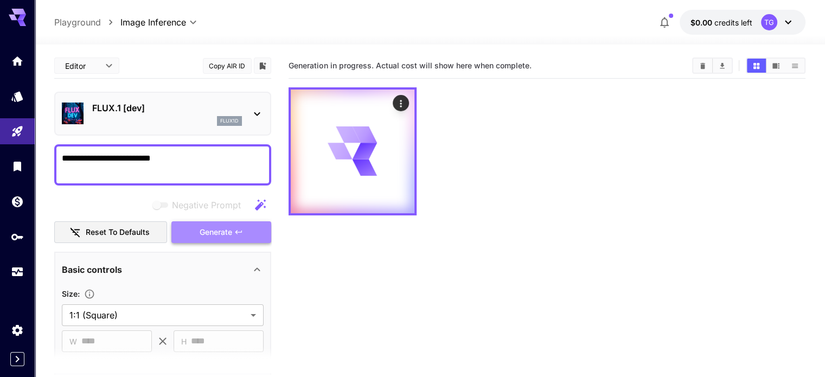
click at [228, 230] on span "Generate" at bounding box center [216, 233] width 33 height 14
